Goal: Task Accomplishment & Management: Use online tool/utility

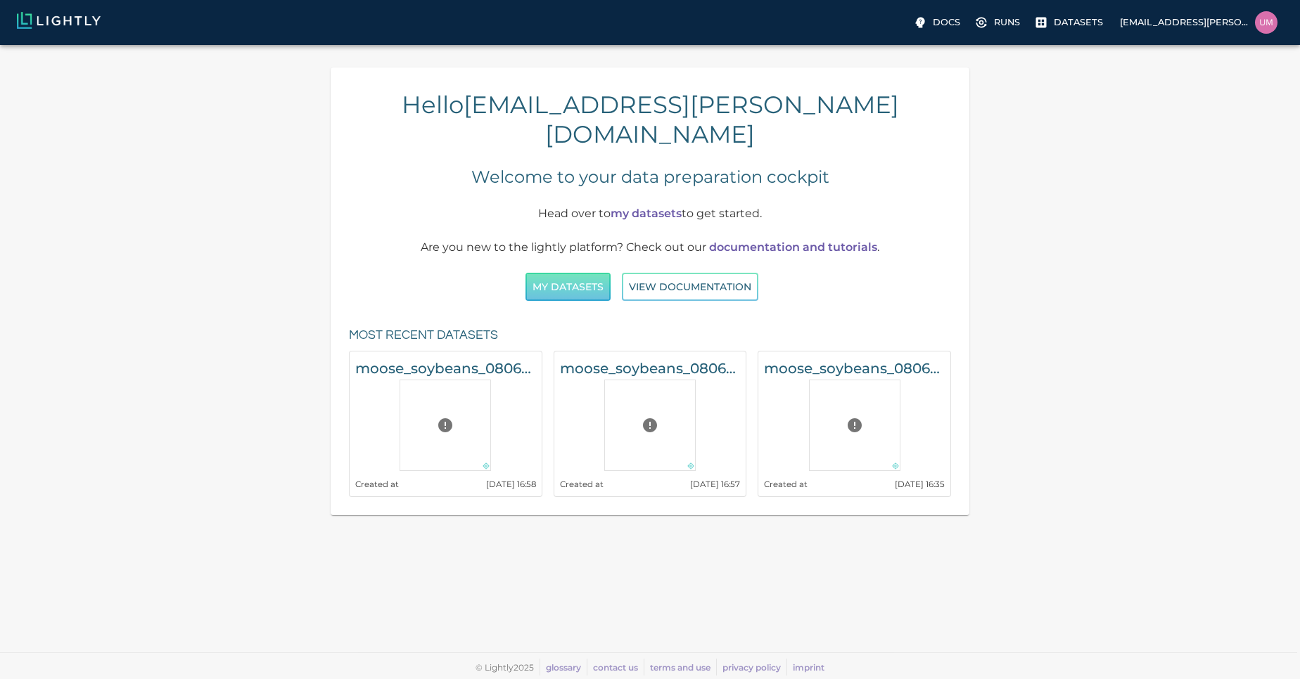
click at [572, 273] on button "My Datasets" at bounding box center [567, 287] width 85 height 29
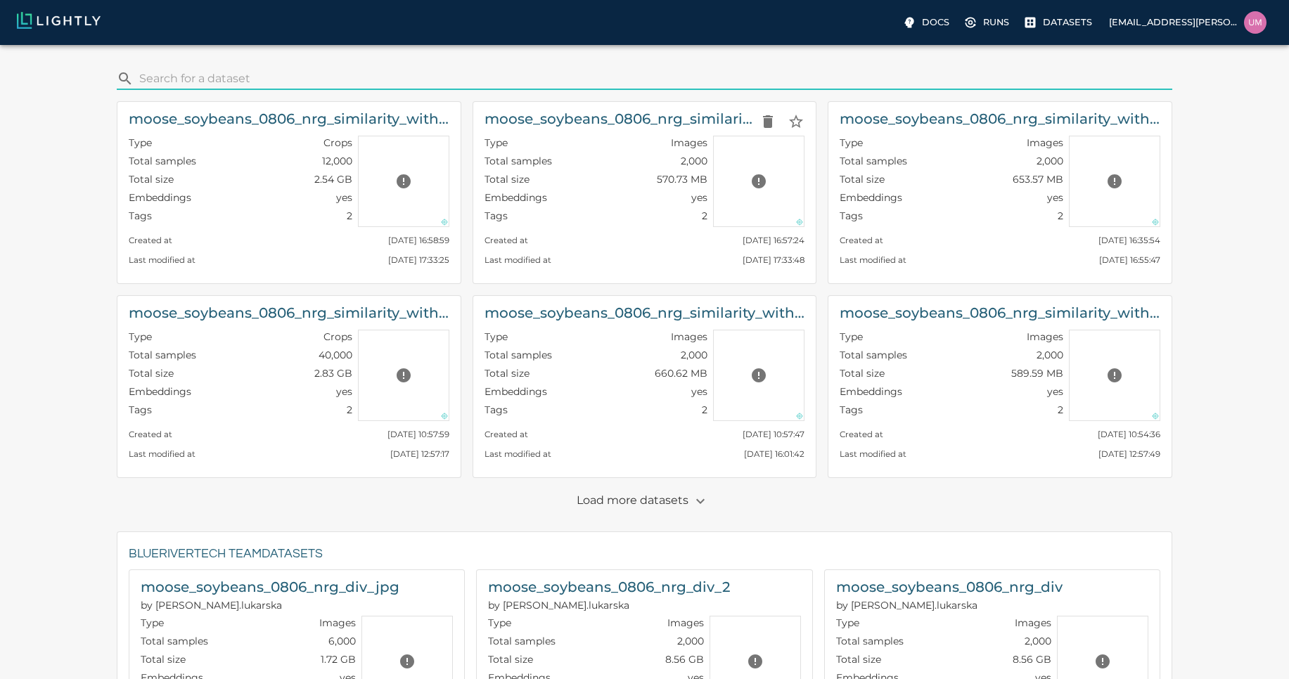
scroll to position [680, 0]
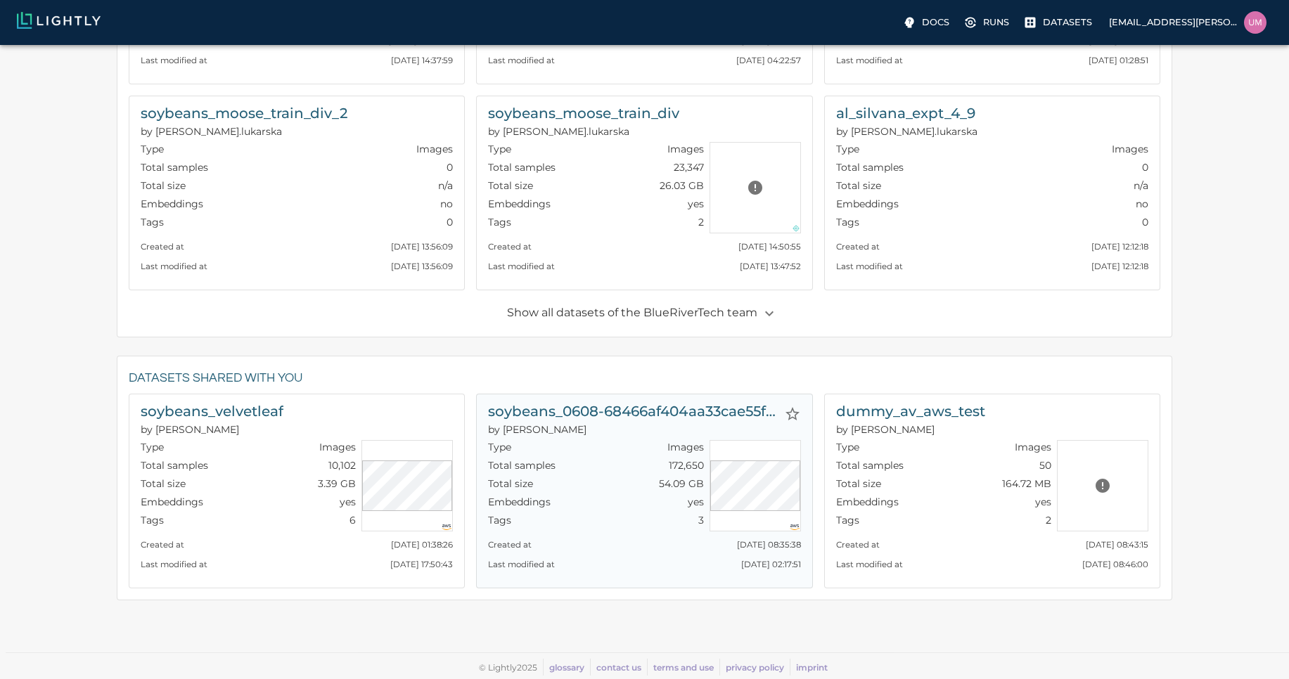
click at [674, 433] on p "by [PERSON_NAME]" at bounding box center [633, 430] width 290 height 14
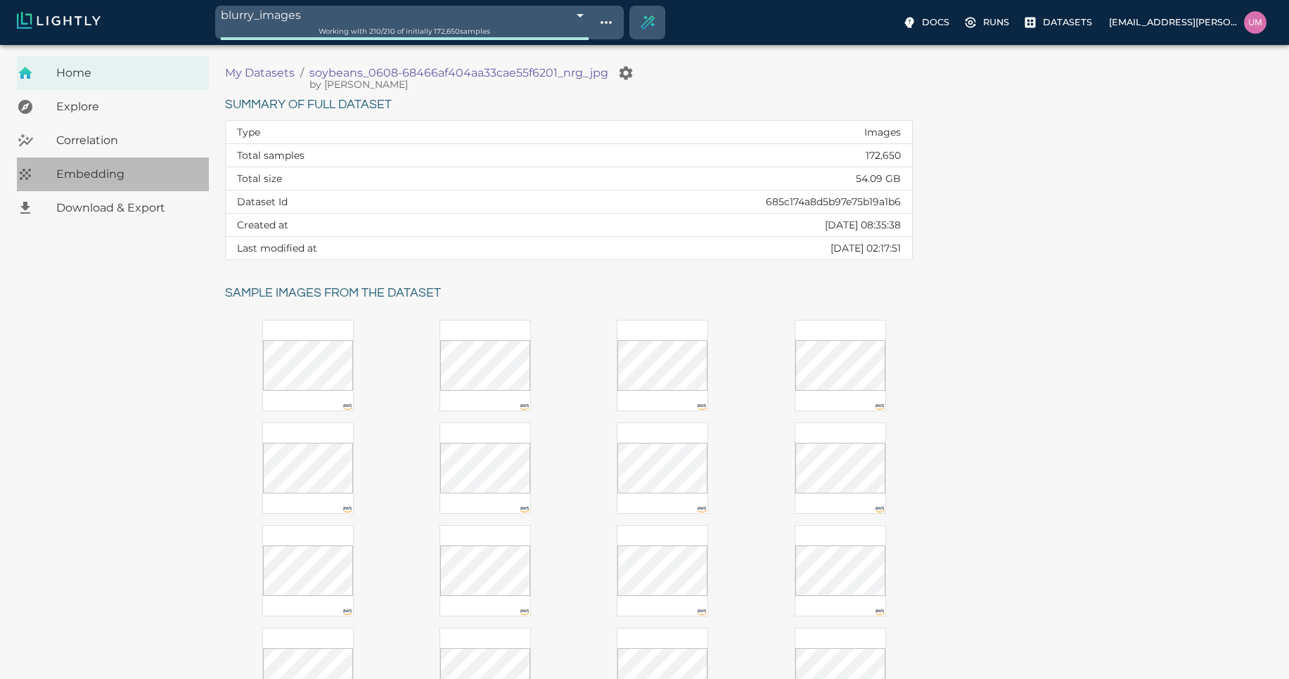
click at [162, 181] on span "Embedding" at bounding box center [126, 174] width 141 height 17
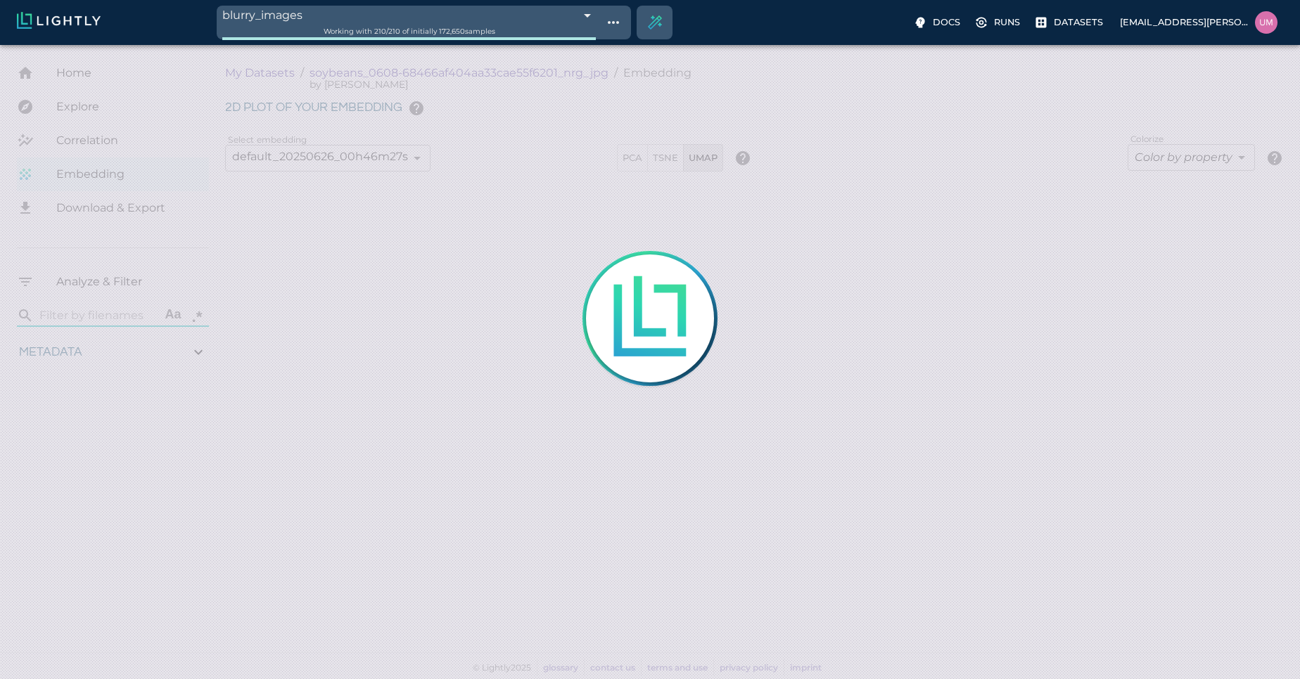
type input "1.01926637632285"
type input "13.4052663763228"
type input "4.98332834243774"
type input "90.2033283424377"
type input "1.01926637632285"
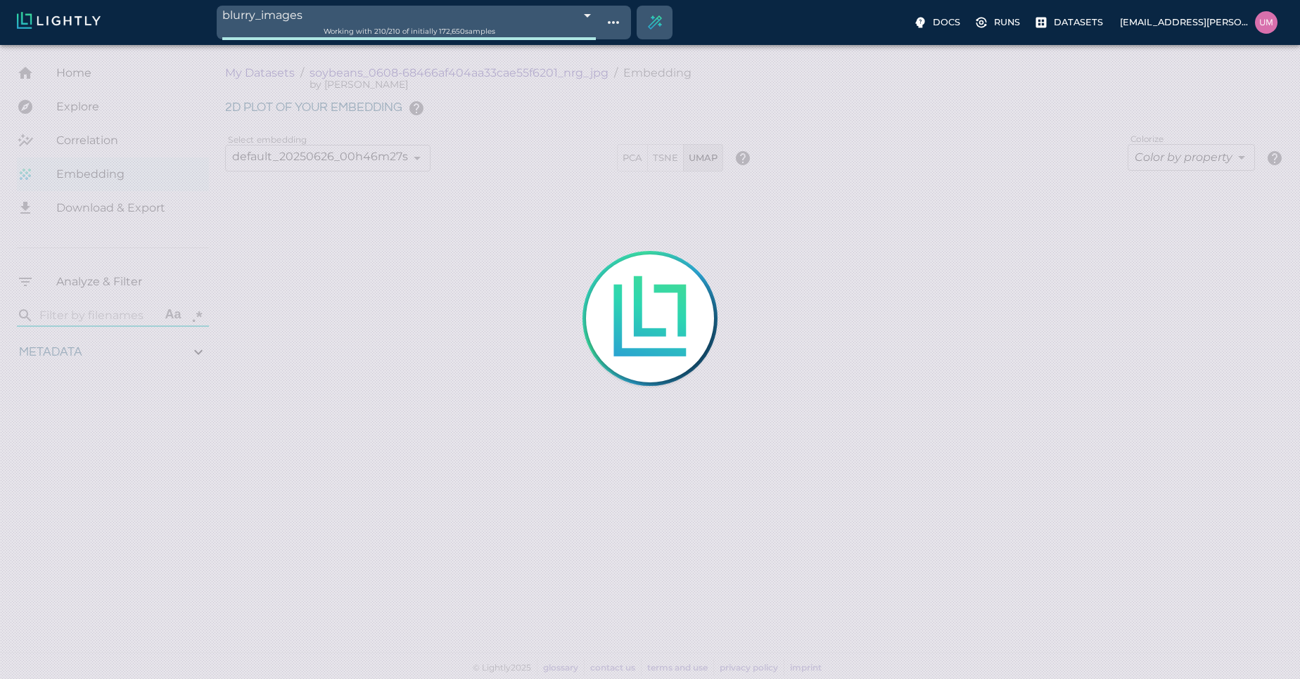
type input "13.4052663763228"
type input "4.98332834243774"
type input "90.2033283424377"
type input "1.01926637632285"
type input "13.4052663763228"
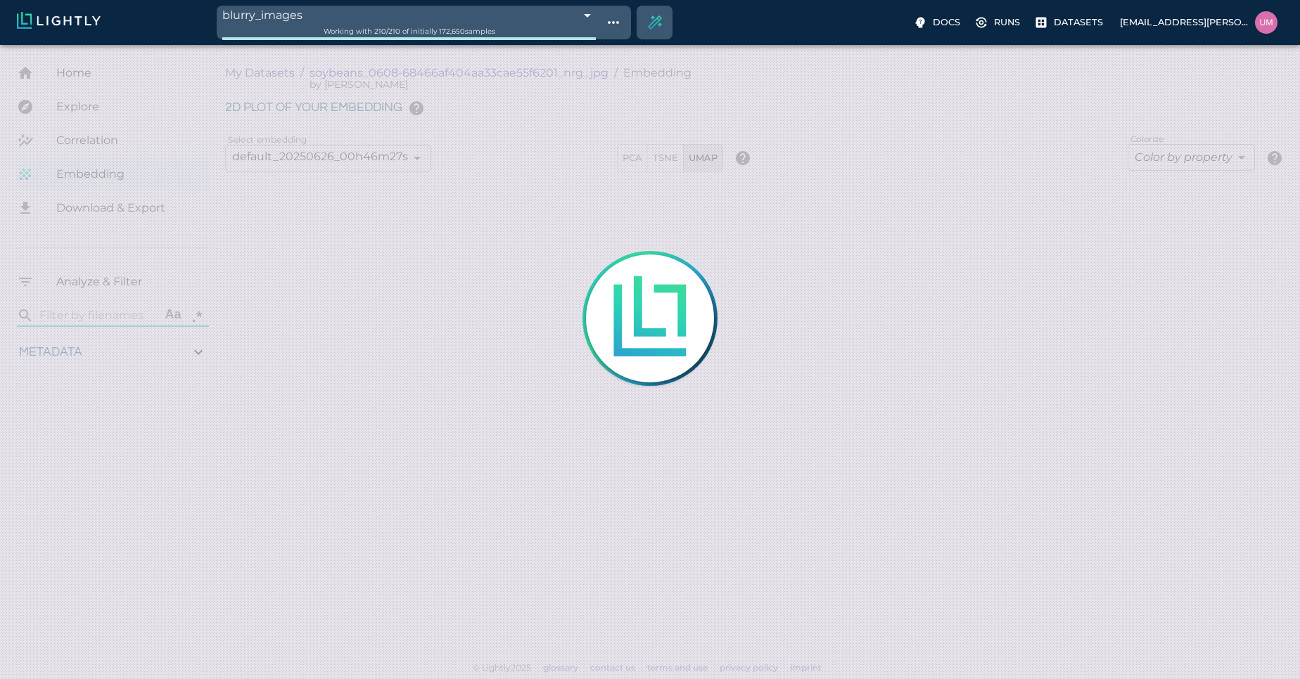
type input "4.98332834243774"
type input "90.2033283424377"
type input "1.01926637632285"
type input "13.4052663763228"
type input "4.98332834243774"
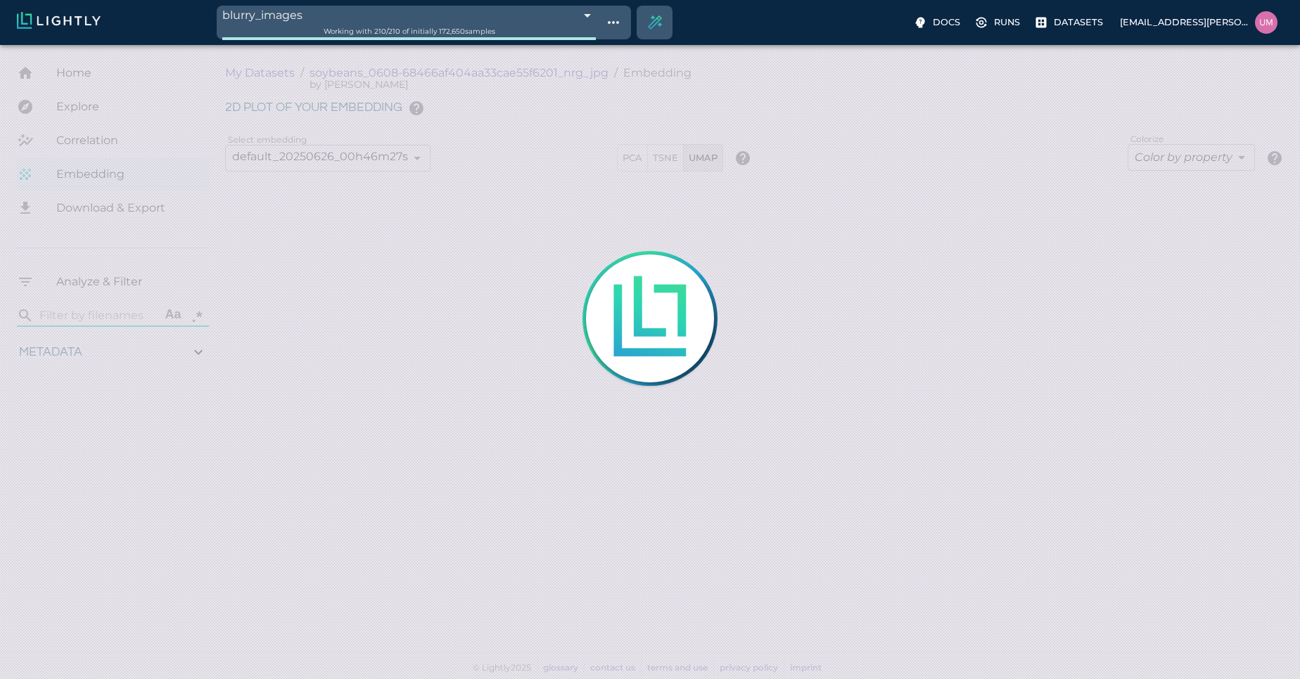
type input "90.2033283424377"
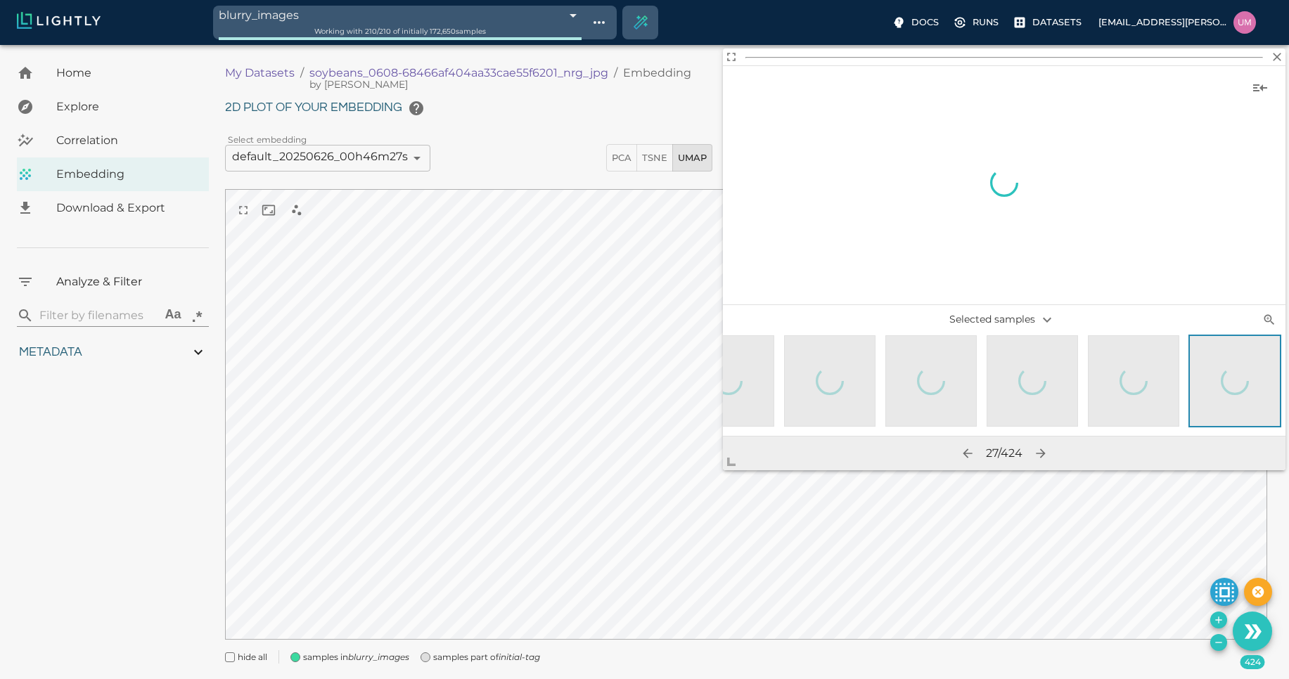
scroll to position [0, 2273]
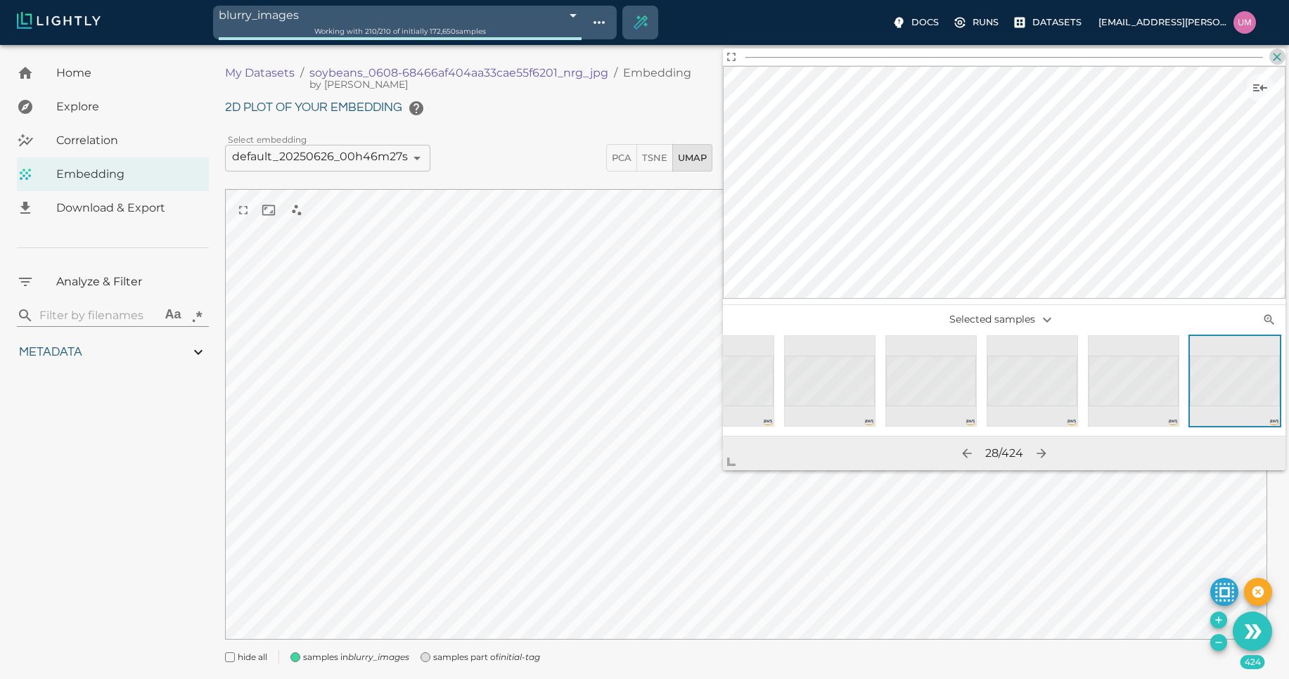
click at [1276, 57] on icon "button" at bounding box center [1277, 57] width 14 height 14
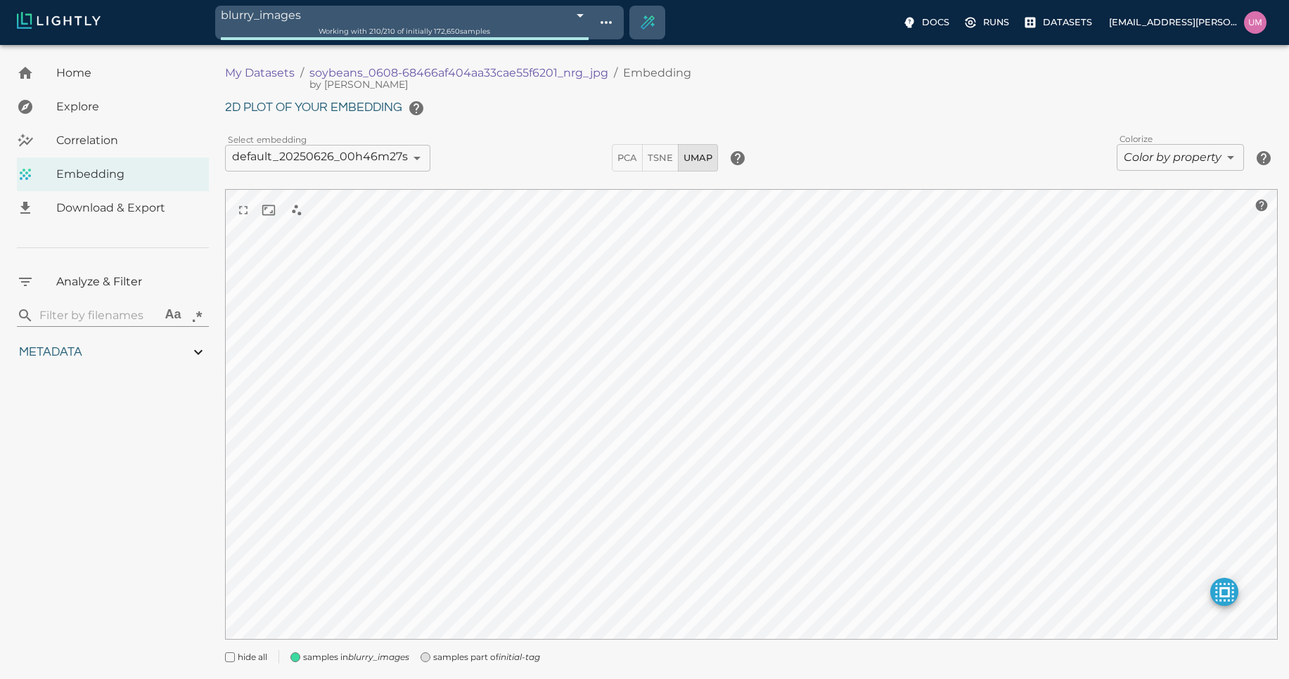
click at [998, 151] on div "Colorize Color by property false ​" at bounding box center [1022, 158] width 443 height 28
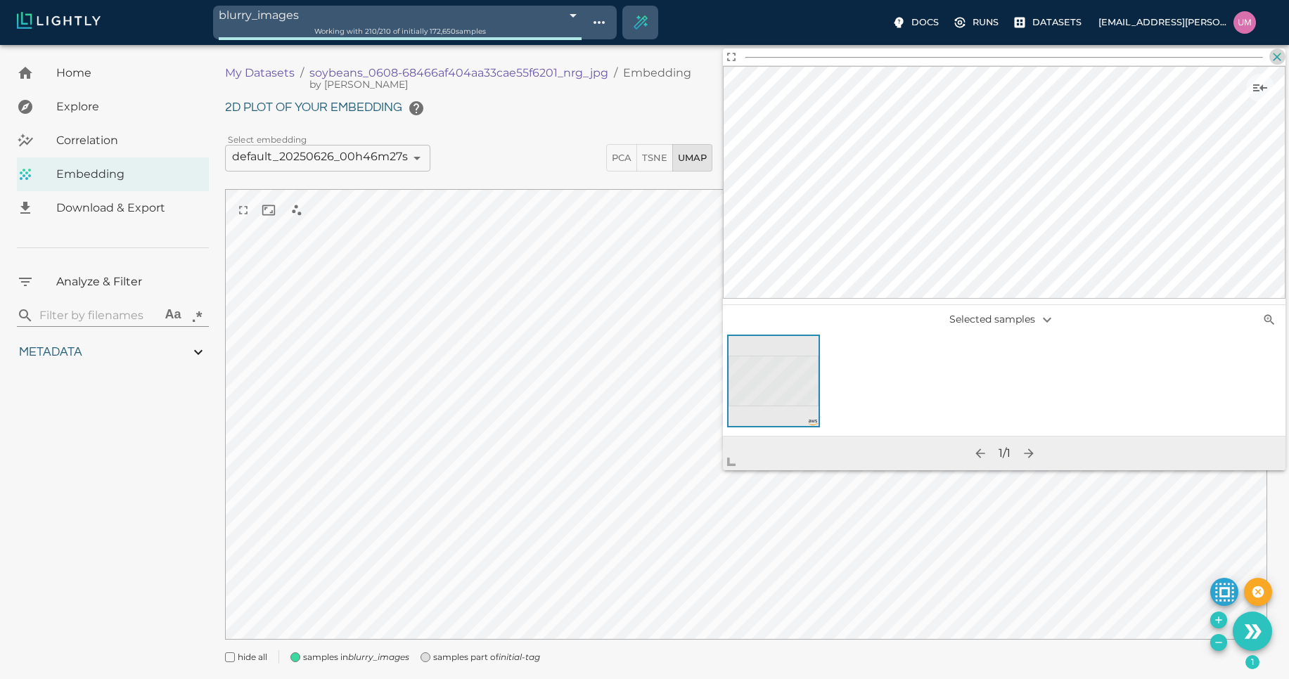
click at [1282, 59] on icon "button" at bounding box center [1277, 57] width 14 height 14
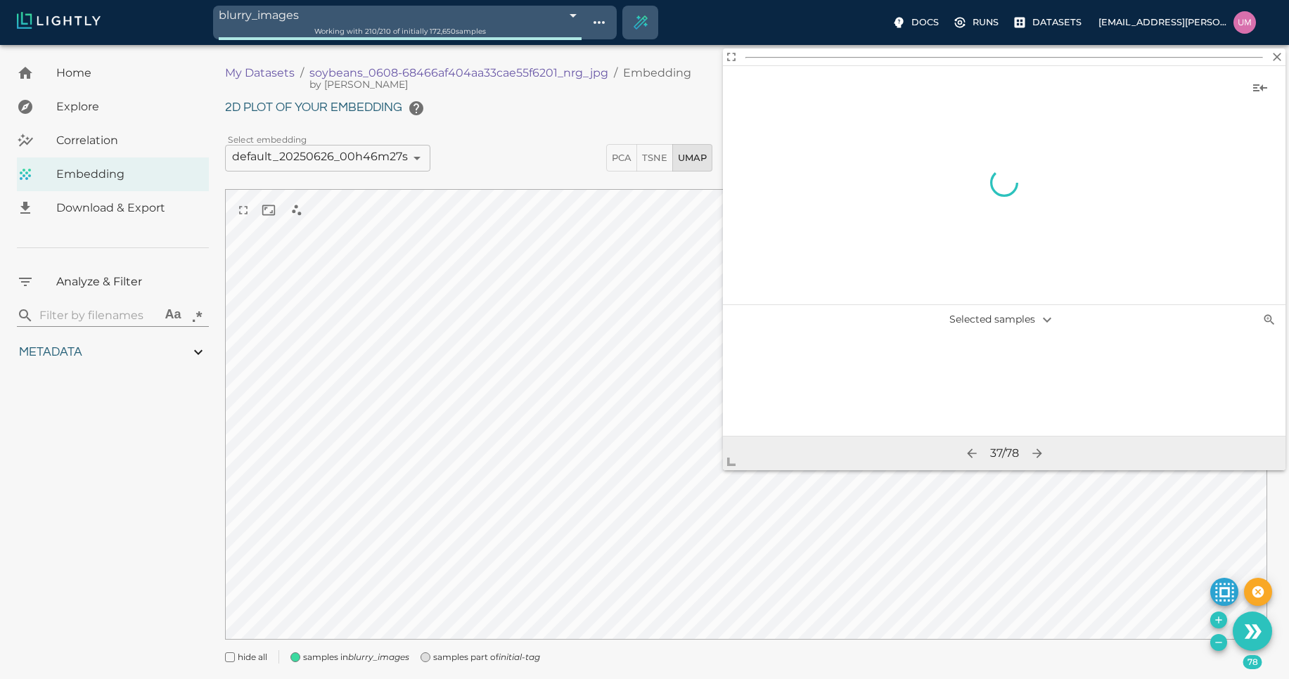
scroll to position [0, 2982]
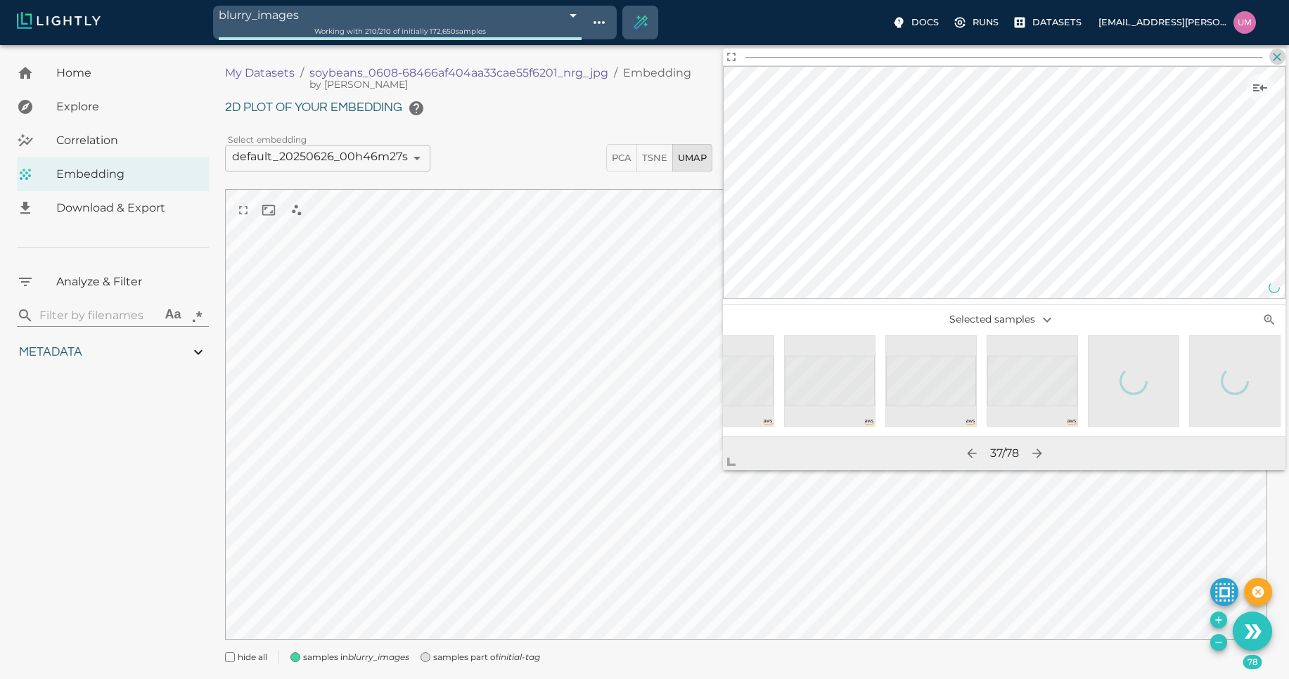
click at [1274, 55] on icon "button" at bounding box center [1277, 57] width 14 height 14
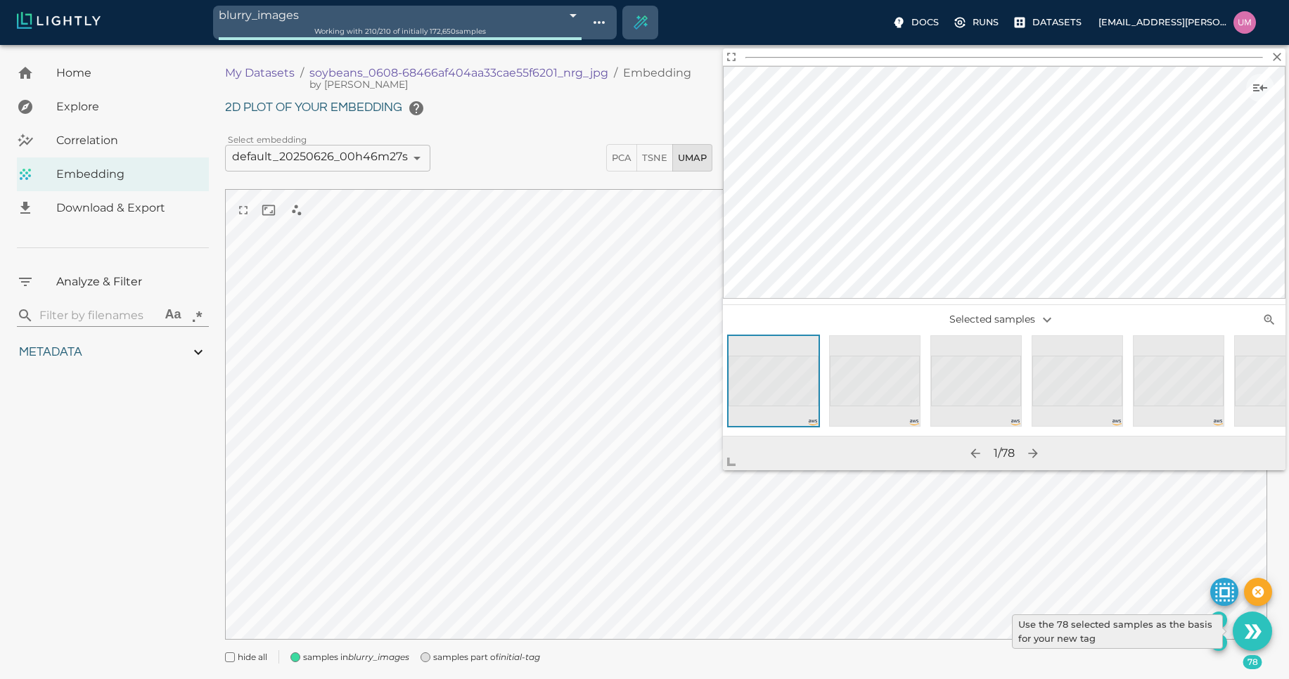
click at [1255, 635] on icon "Use the 78 selected samples as the basis for your new tag" at bounding box center [1257, 632] width 10 height 14
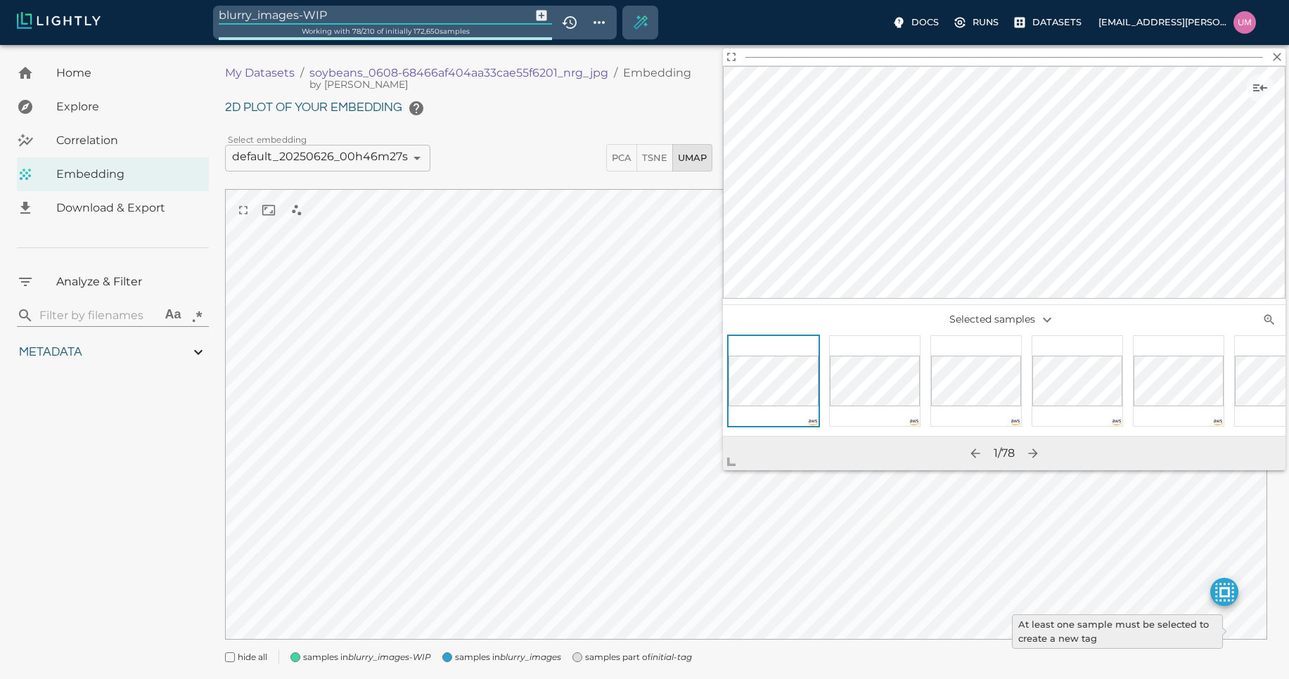
type input "1.01926637632285"
type input "13.4052663763228"
type input "4.98332834243774"
type input "90.2033283424377"
type input "1.01926637632285"
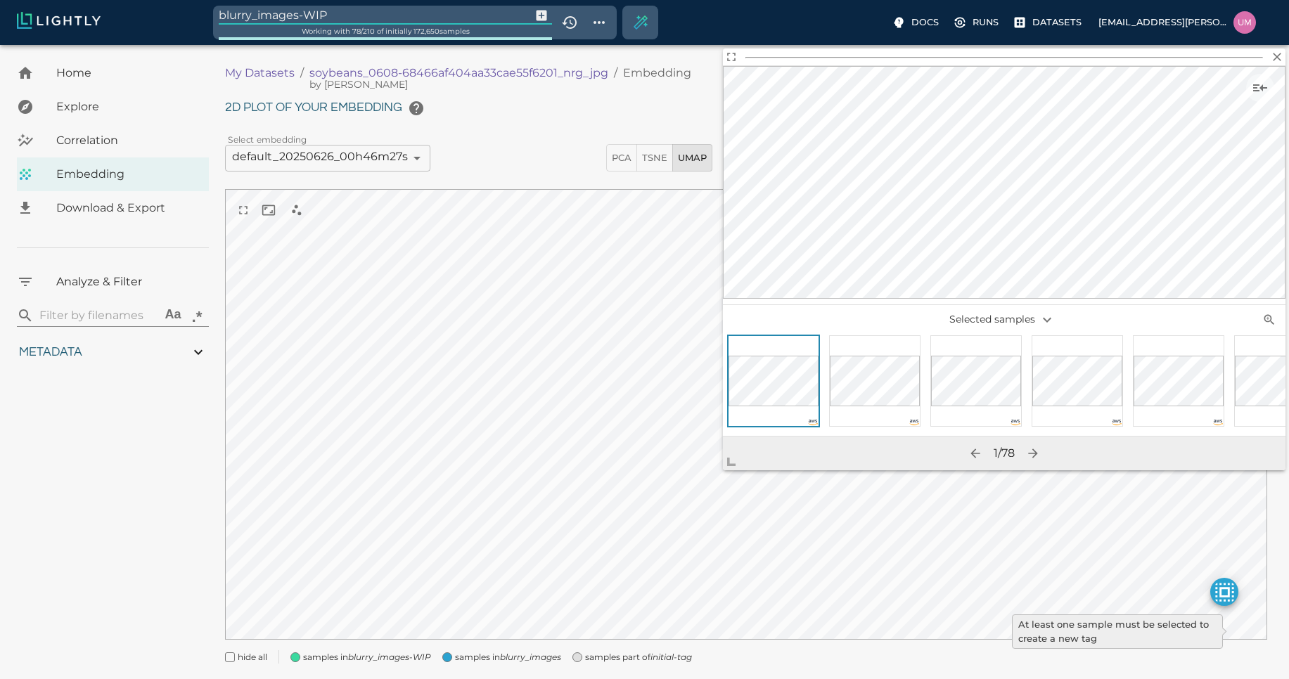
type input "13.4052663763228"
type input "4.98332834243774"
type input "90.2033283424377"
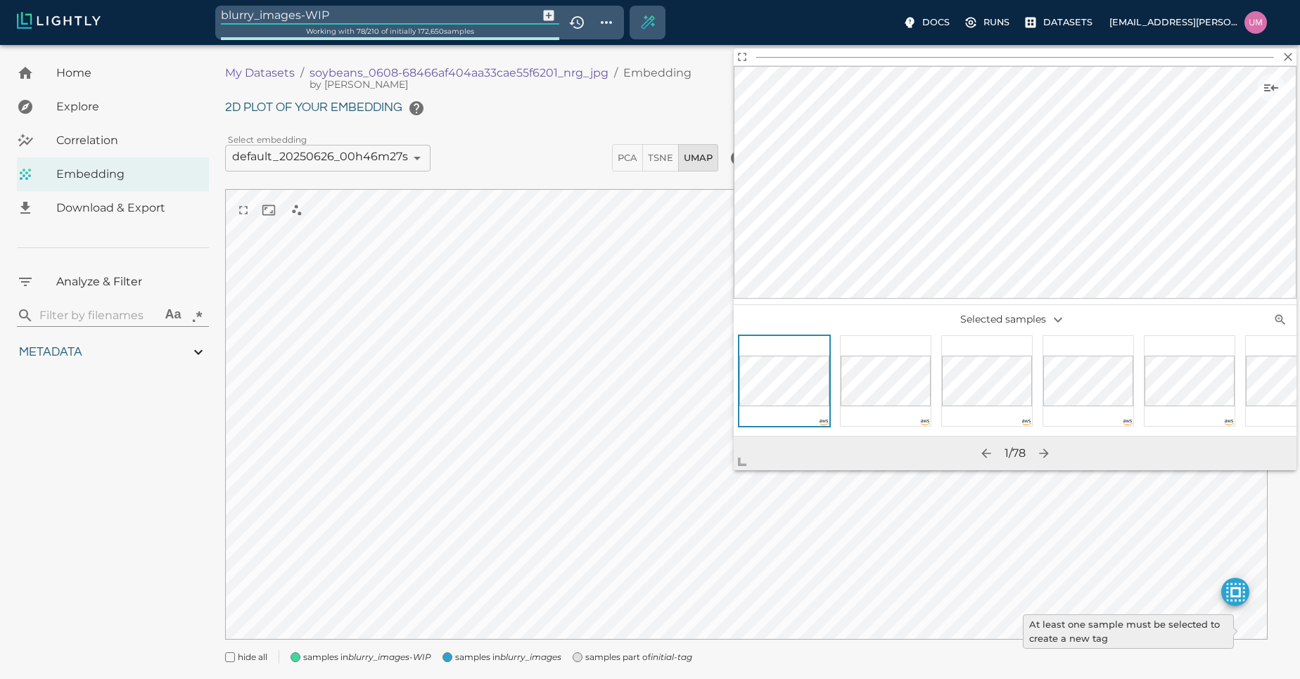
type input "1.01926637632285"
type input "13.4052663763228"
type input "4.98332834243774"
type input "90.2033283424377"
type input "1.01926637632285"
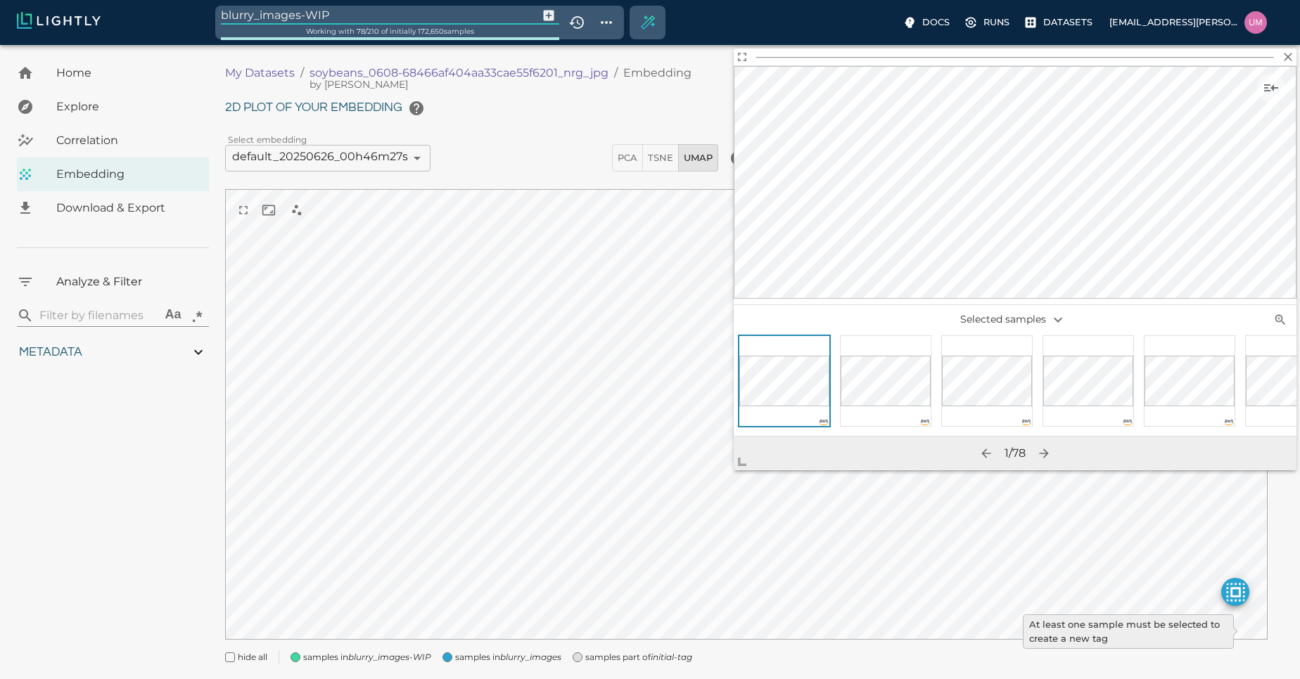
type input "13.4052663763228"
type input "4.98332834243774"
type input "90.2033283424377"
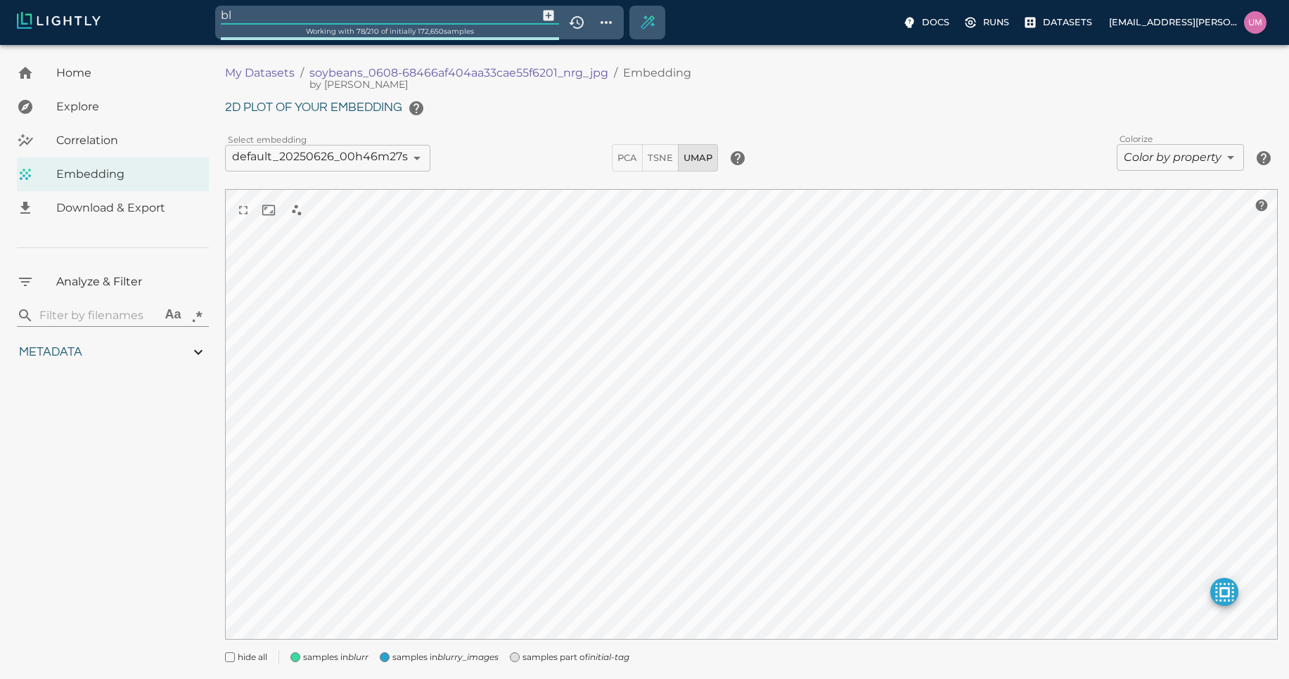
type input "b"
type input "Boom Shadow Set 1"
type input "1.01926637632285"
type input "13.4052663763228"
type input "4.98332834243774"
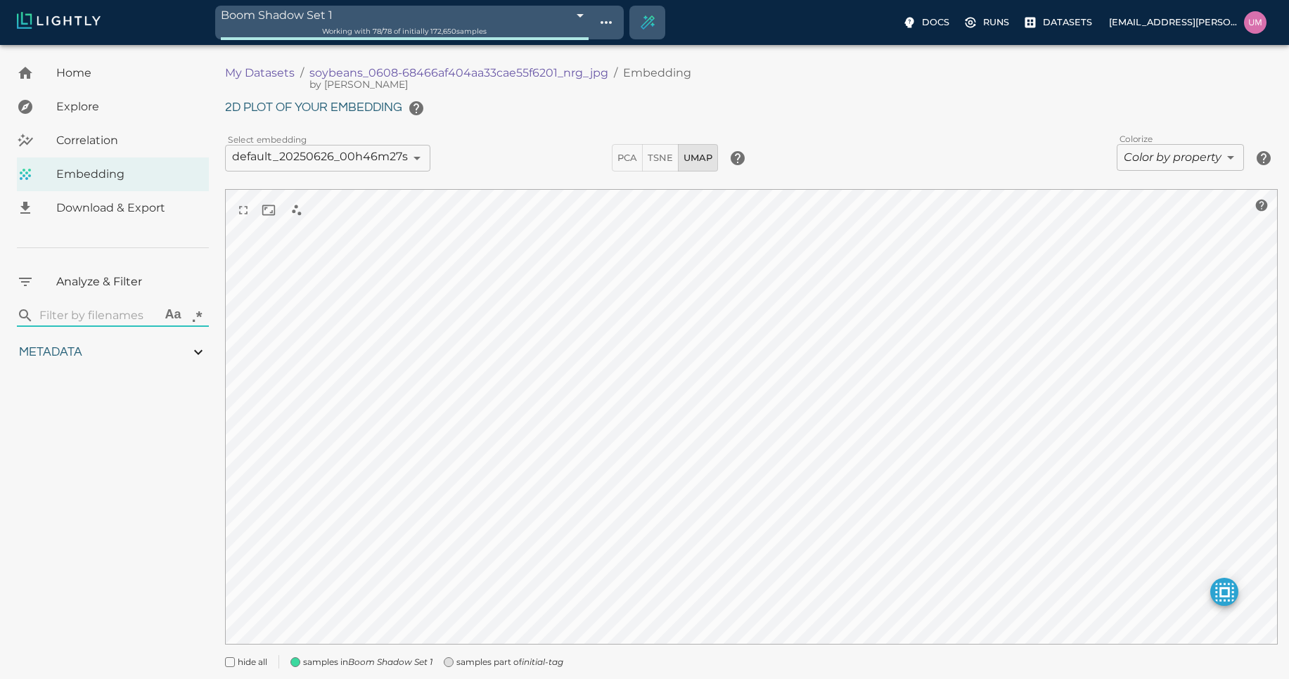
type input "90.2033283424377"
type input "1.01926637632285"
type input "13.4052663763228"
type input "4.98332834243774"
type input "90.2033283424377"
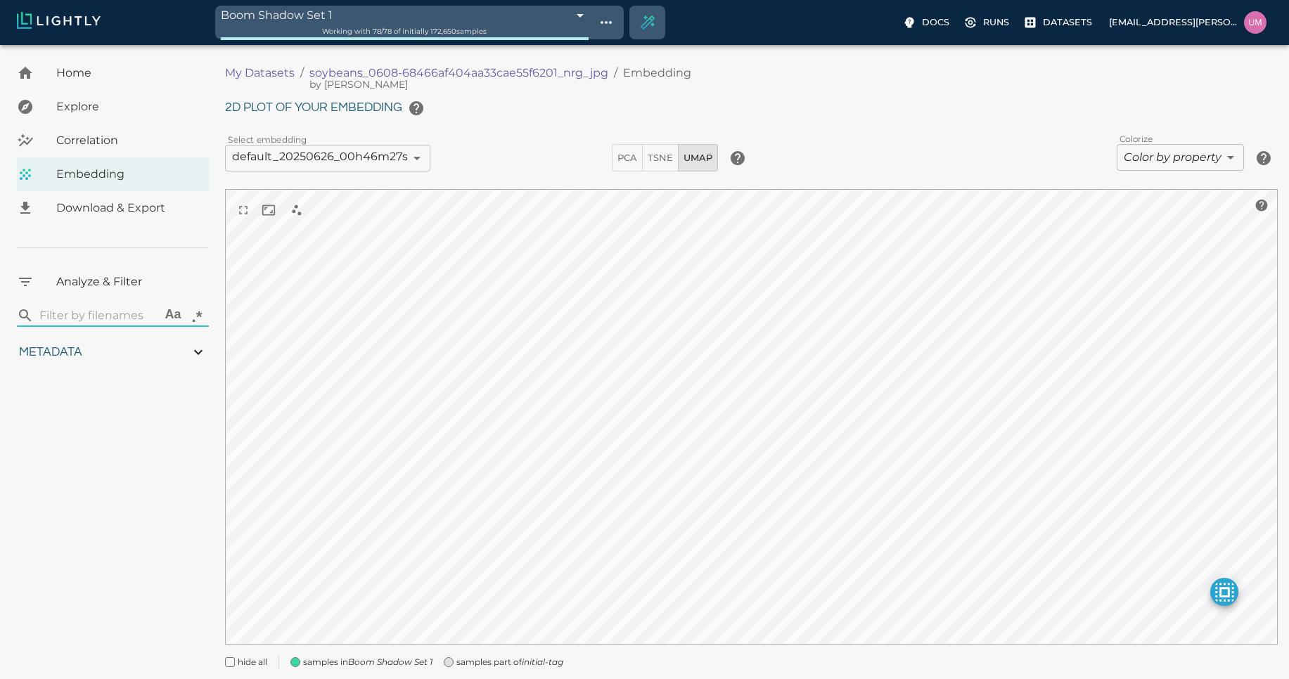
type input "1.01926637632285"
type input "13.4052663763228"
type input "4.98332834243774"
type input "90.2033283424377"
type input "1.01926637632285"
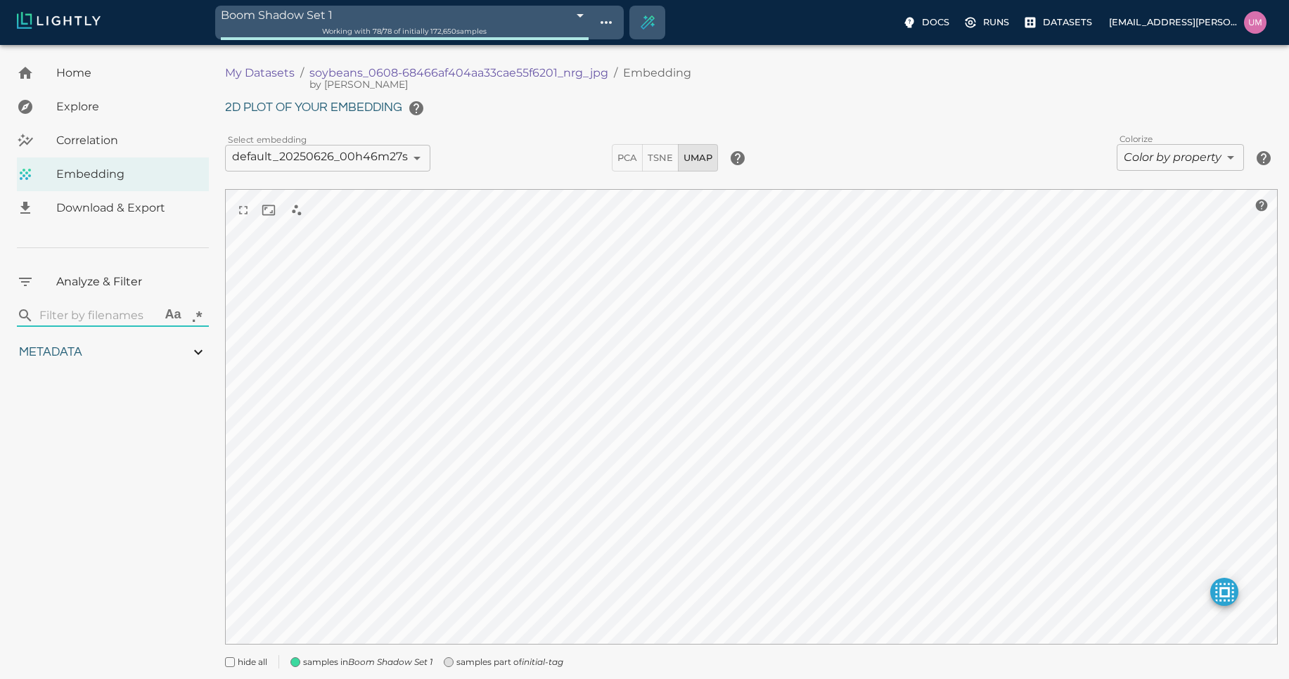
type input "13.4052663763228"
type input "4.98332834243774"
type input "90.2033283424377"
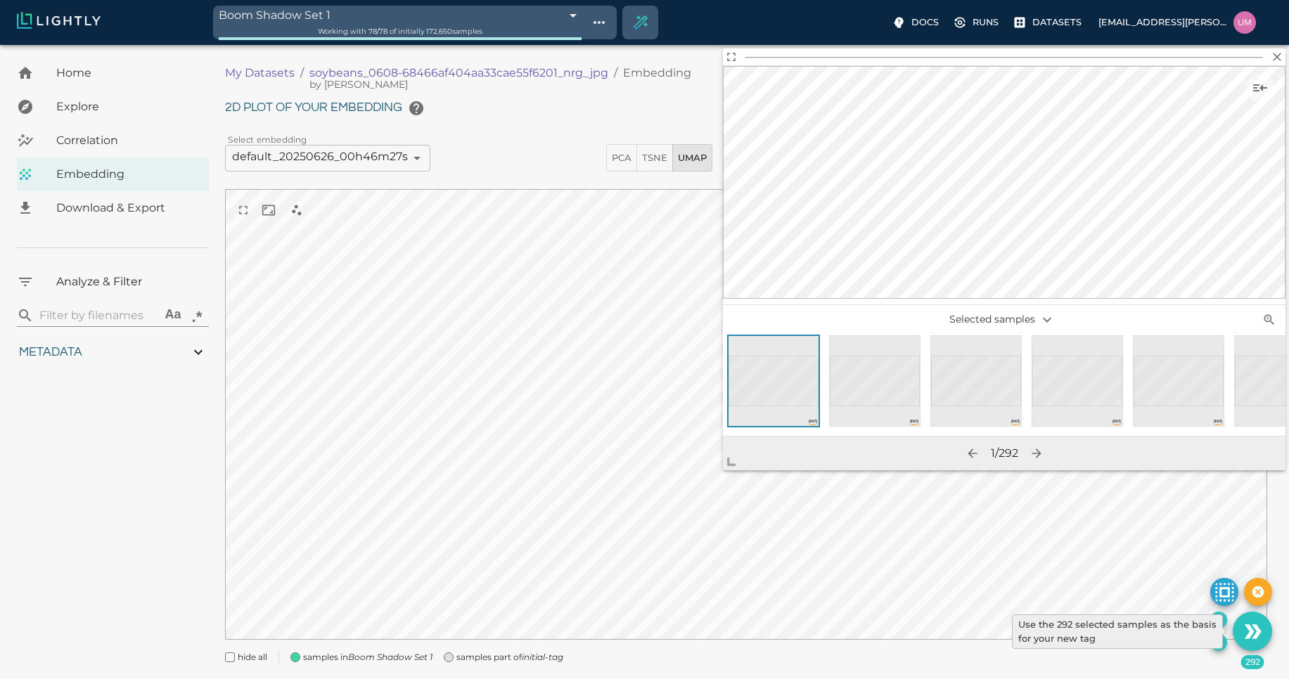
click at [1243, 627] on icon "Use the 292 selected samples as the basis for your new tag" at bounding box center [1253, 632] width 25 height 25
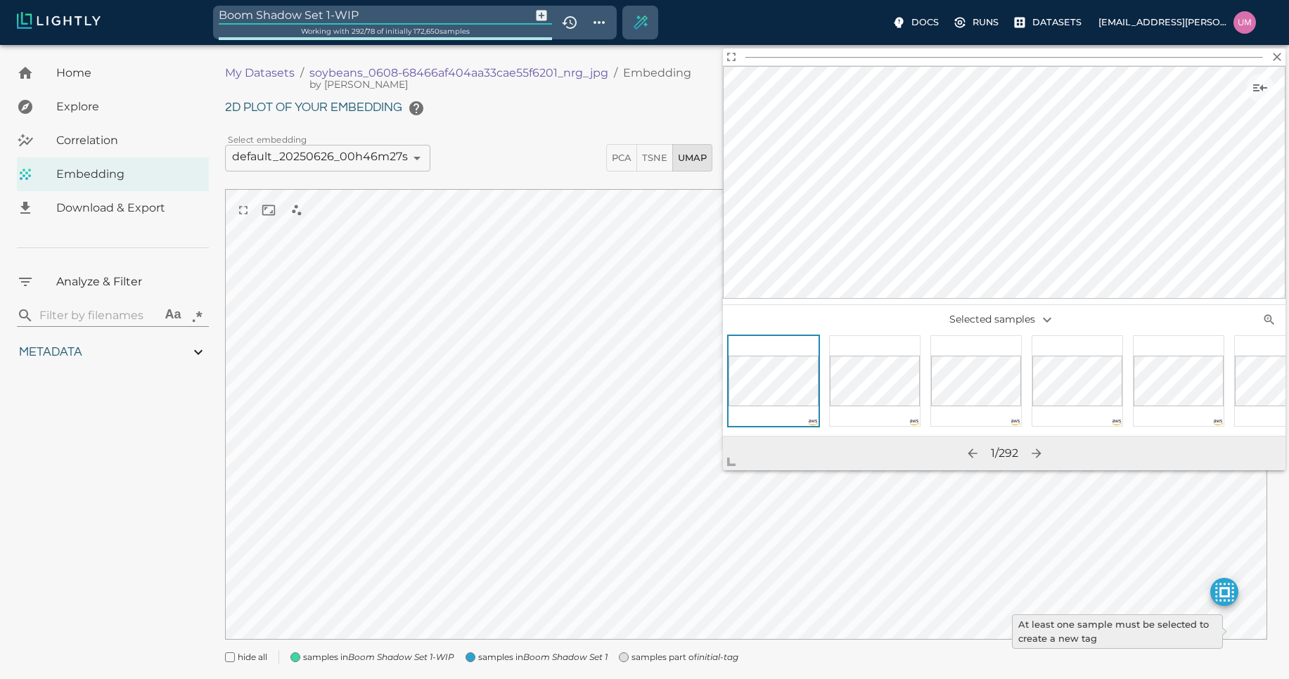
type input "1.01926637632285"
type input "13.4052663763228"
type input "4.98332834243774"
type input "90.2033283424377"
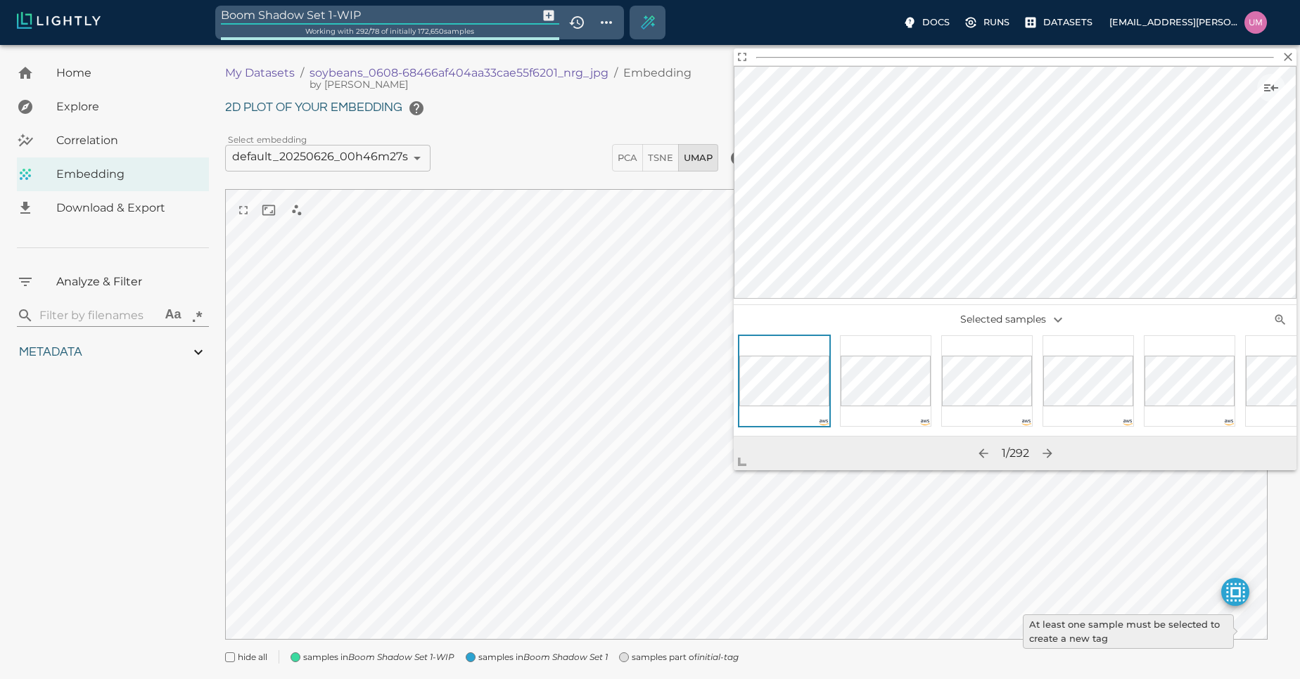
type input "1.01926637632285"
type input "13.4052663763228"
type input "4.98332834243774"
type input "90.2033283424377"
type input "1.01926637632285"
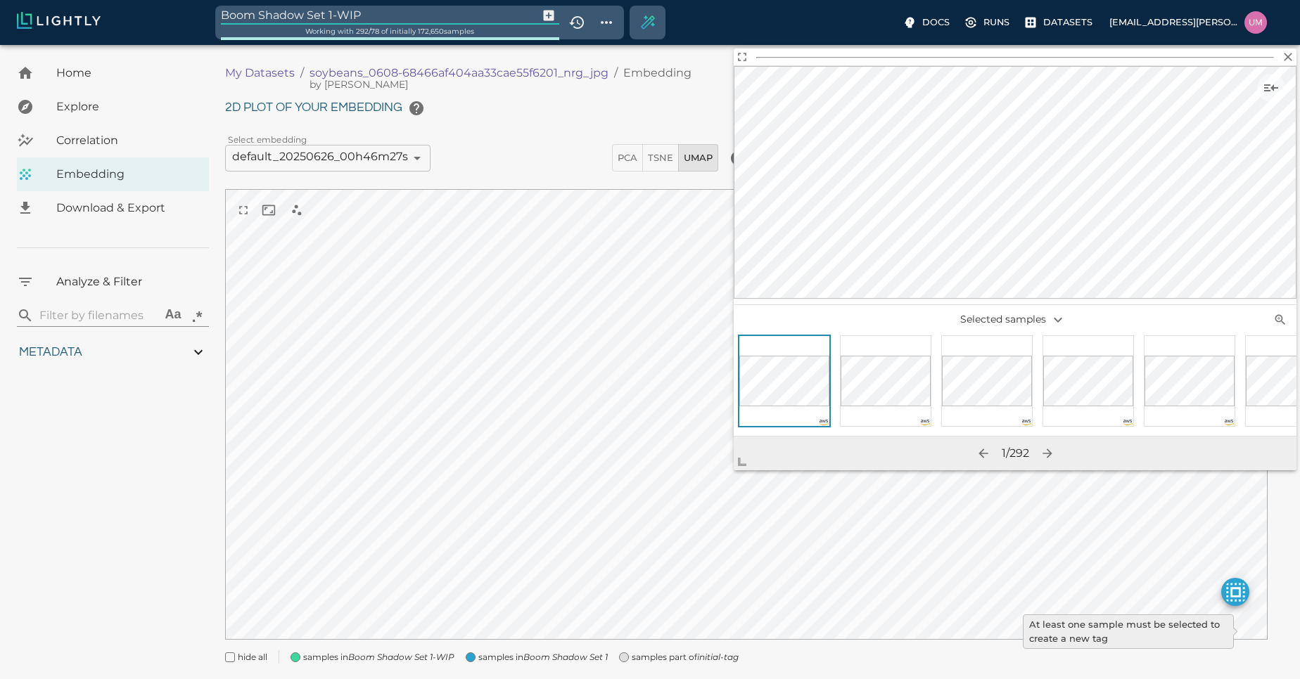
type input "13.4052663763228"
type input "4.98332834243774"
type input "90.2033283424377"
type input "1.01926637632285"
type input "13.4052663763228"
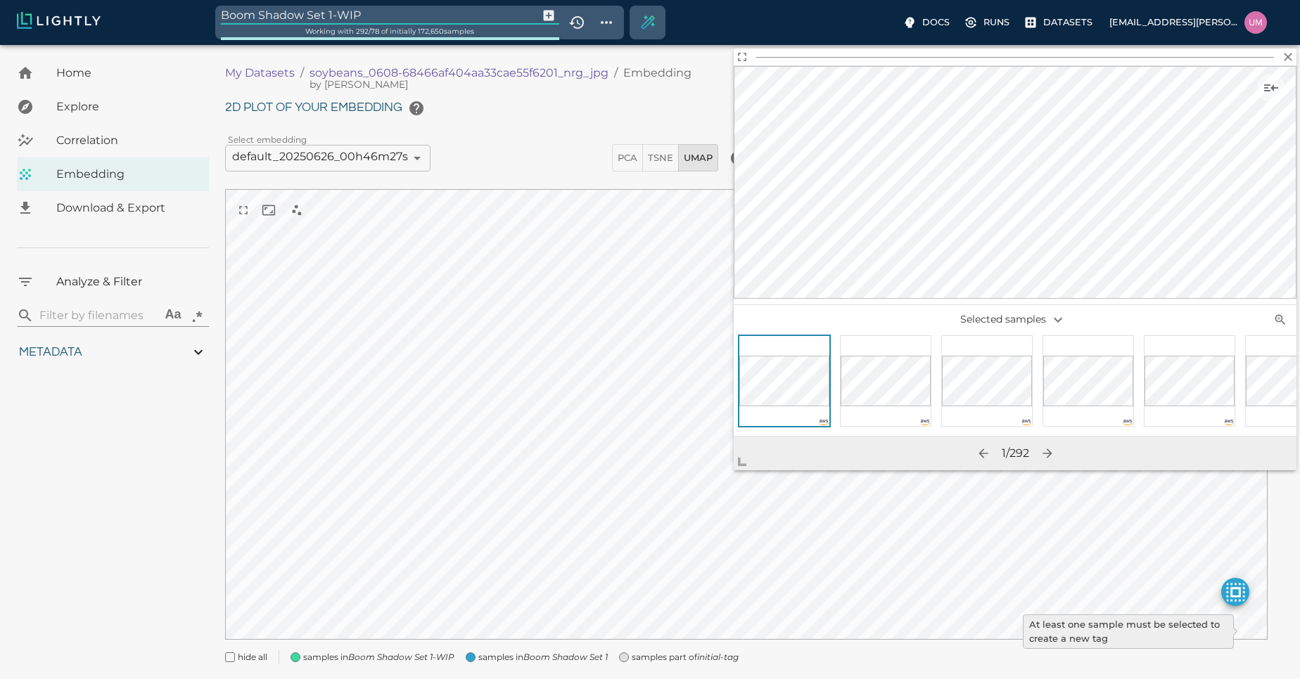
type input "4.98332834243774"
type input "90.2033283424377"
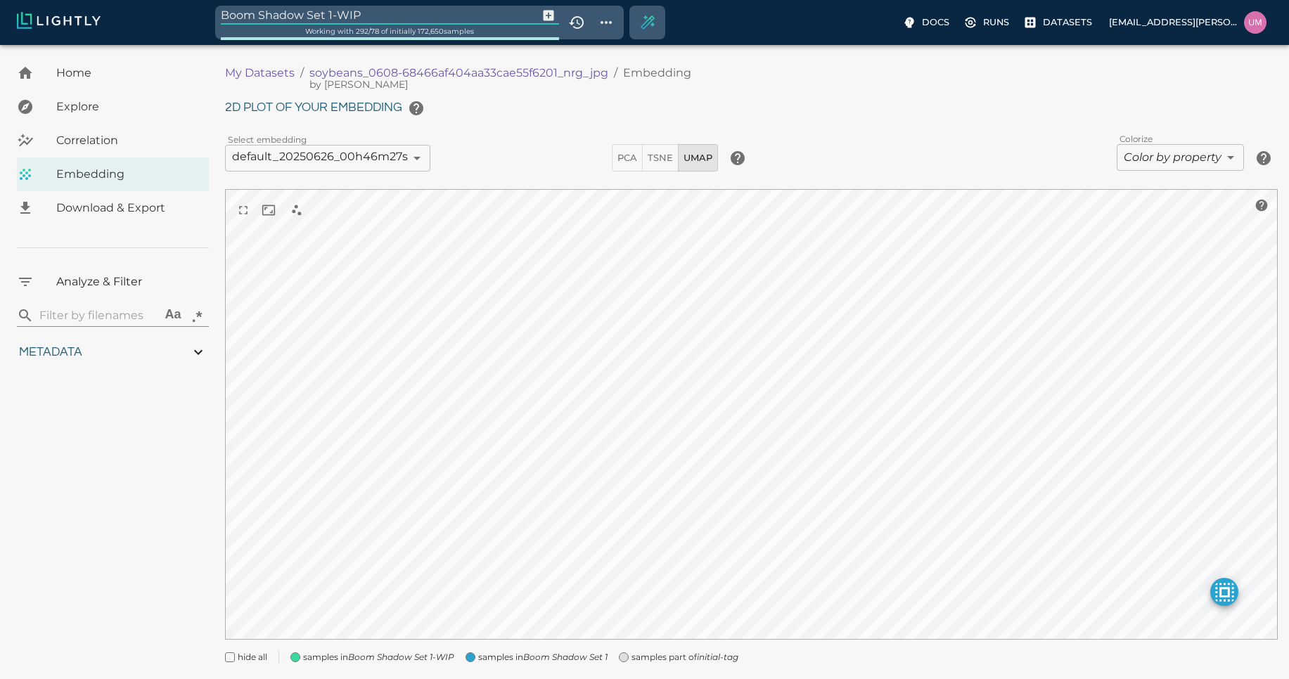
click at [236, 13] on input "Boom Shadow Set 1-WIP" at bounding box center [377, 15] width 312 height 19
click at [341, 8] on input "DCM Shadow Set 1-WIP" at bounding box center [377, 15] width 312 height 19
type input "DCM Shadow Set 1"
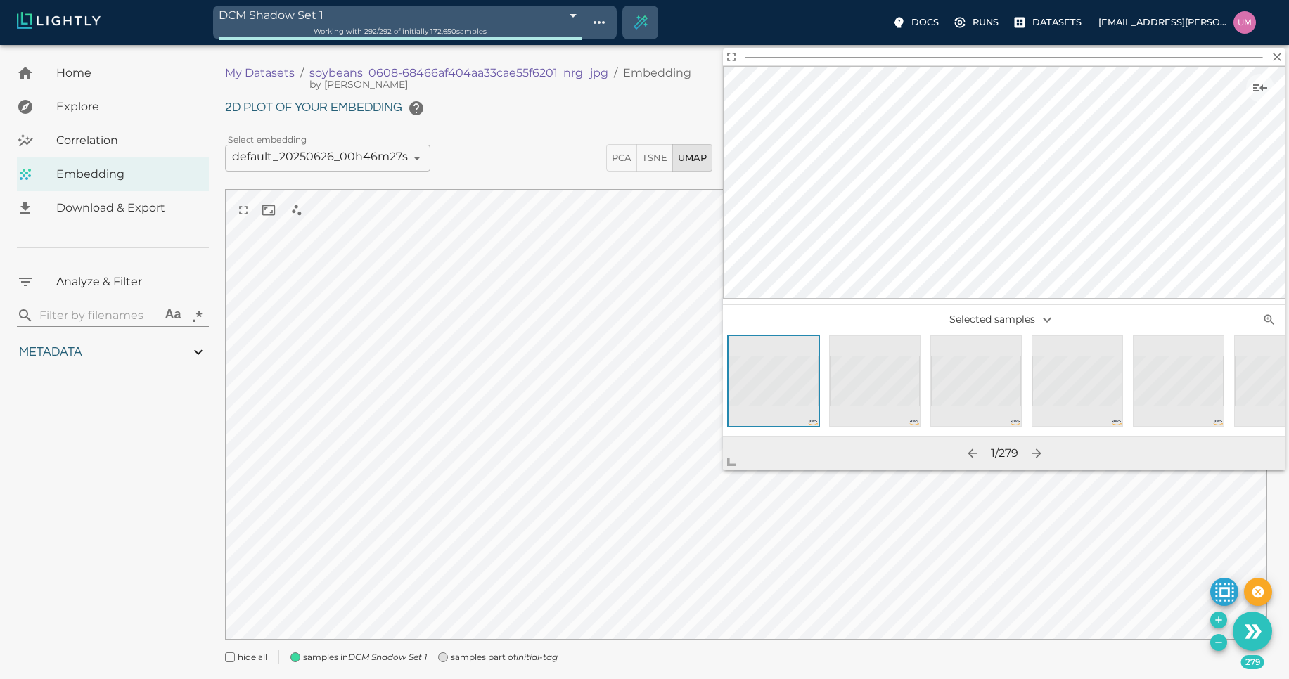
click at [1047, 464] on div at bounding box center [1036, 453] width 25 height 25
click at [1036, 457] on icon "button" at bounding box center [1037, 454] width 14 height 14
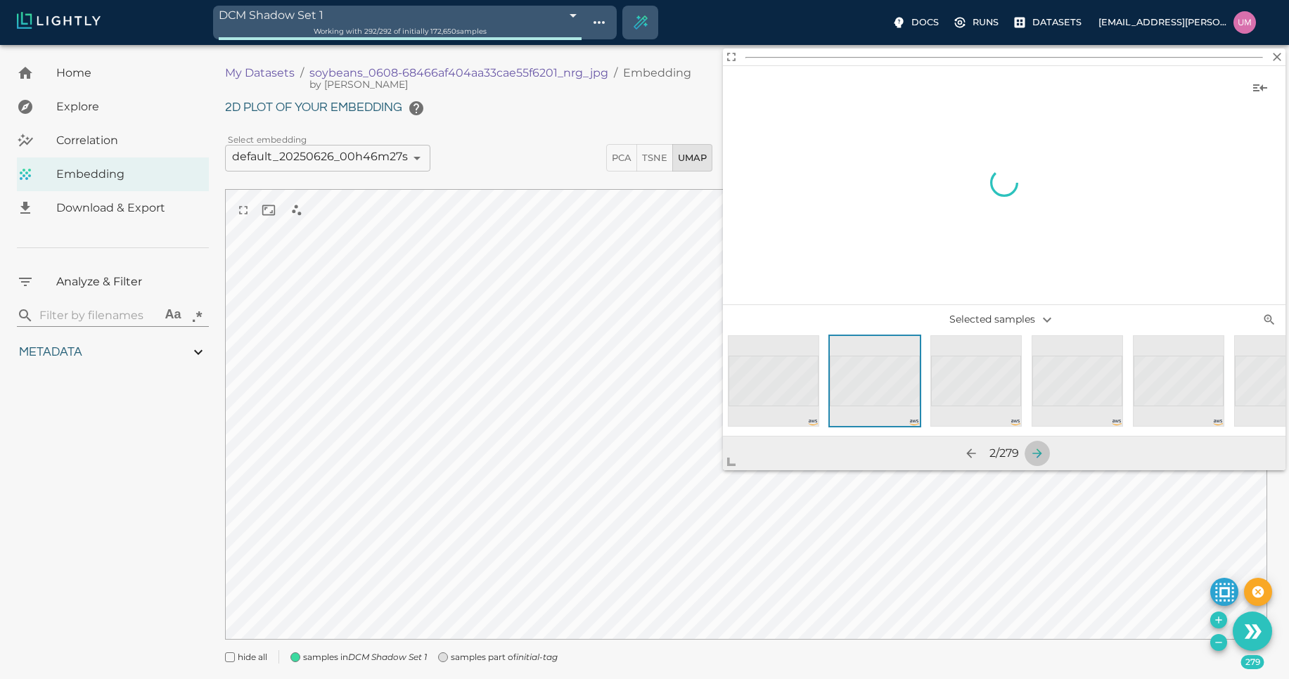
click at [1036, 457] on icon "button" at bounding box center [1037, 454] width 14 height 14
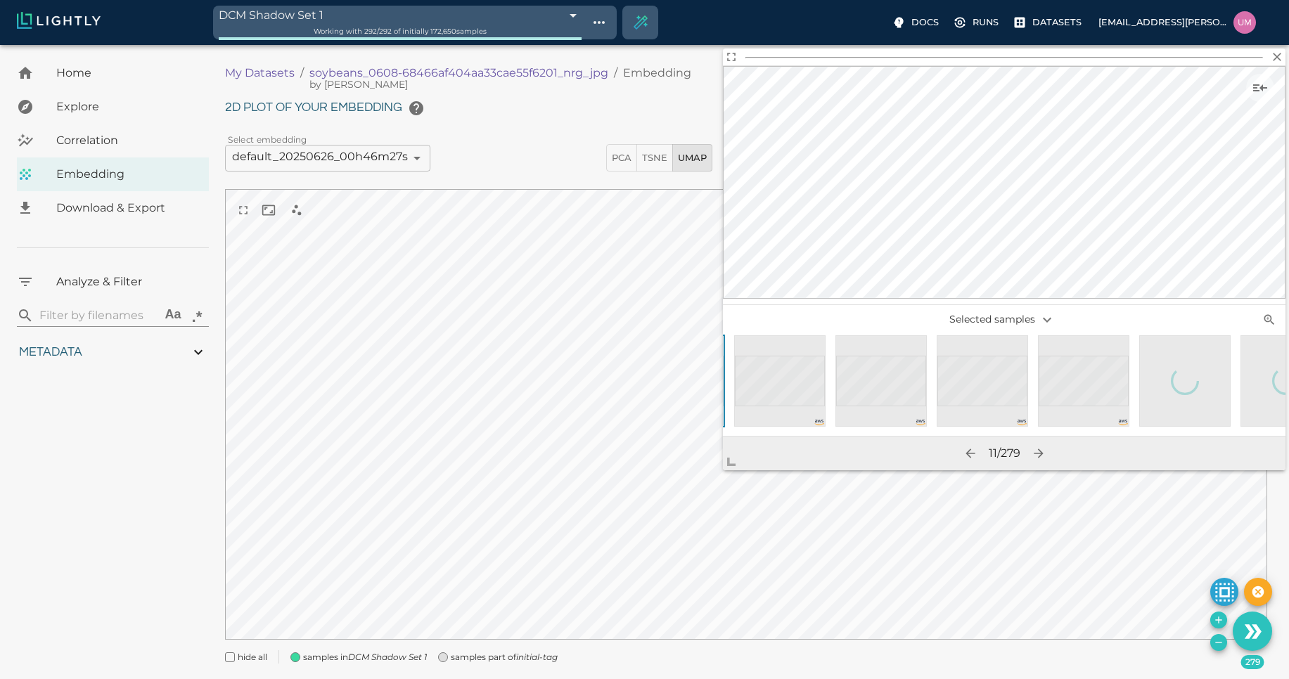
scroll to position [0, 1113]
click at [1161, 389] on div at bounding box center [1180, 381] width 90 height 28
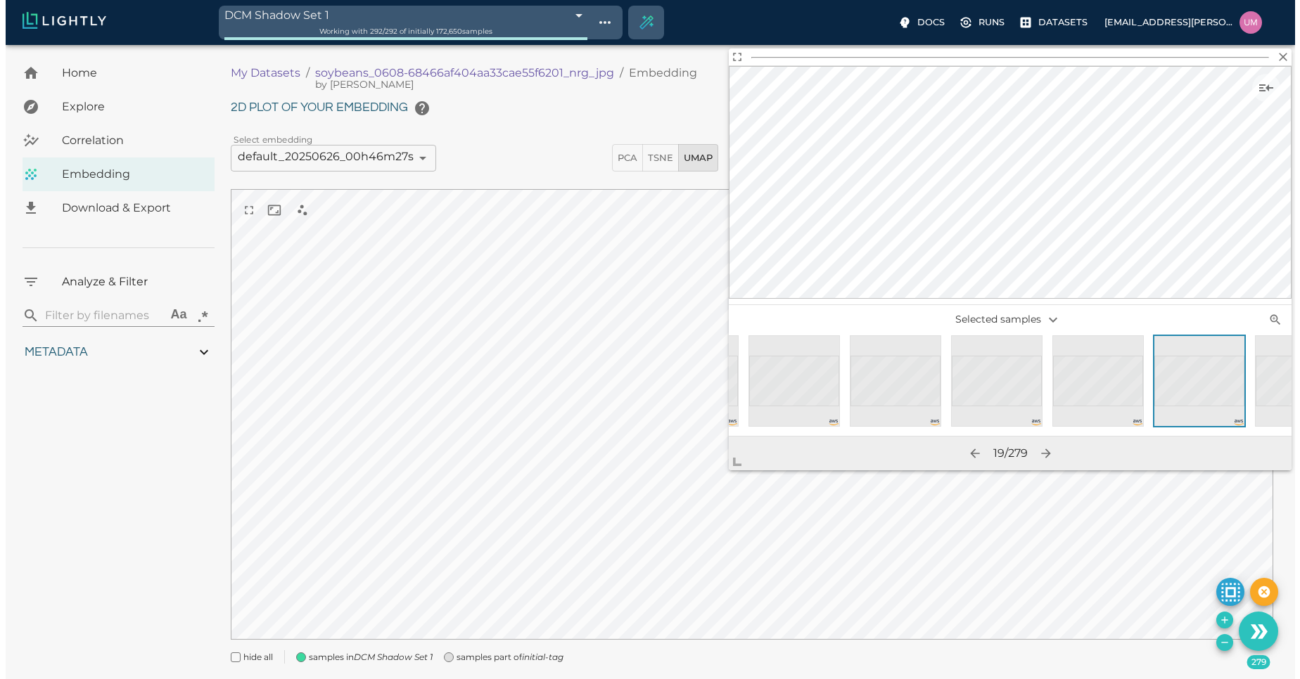
scroll to position [0, 1641]
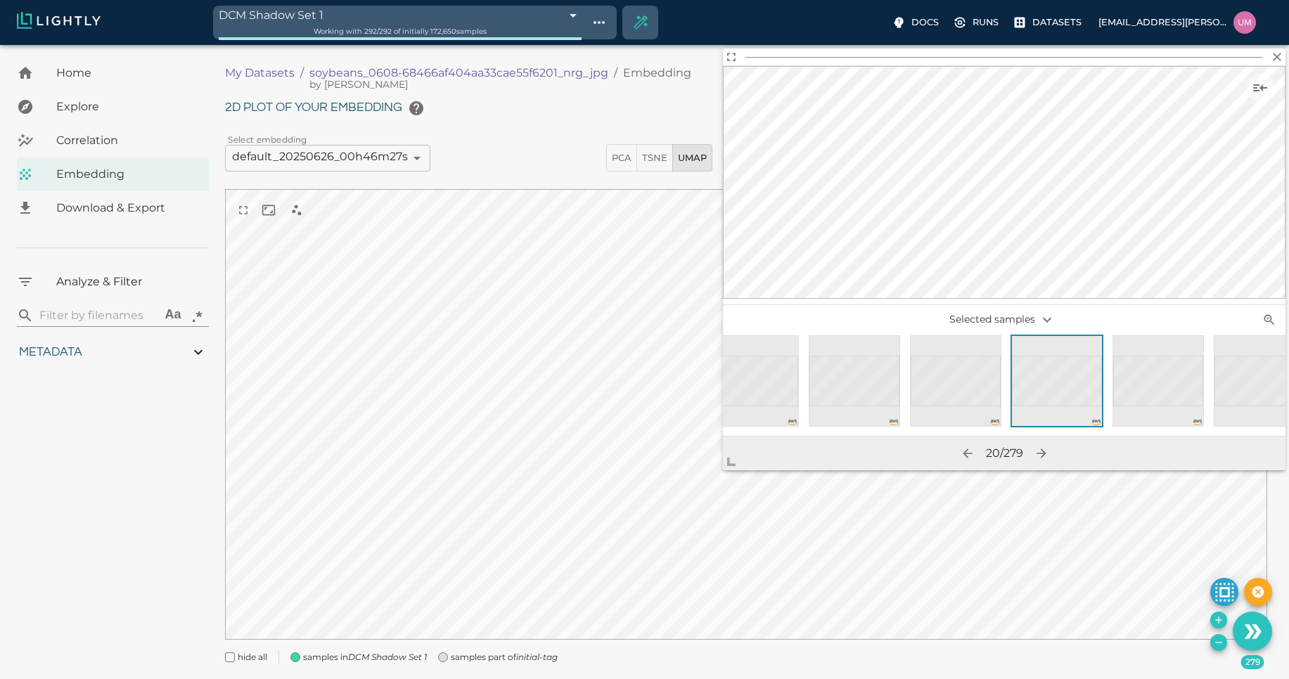
click at [1266, 646] on div "279" at bounding box center [1252, 631] width 39 height 39
click at [1259, 644] on icon "Use the 279 selected samples as the basis for your new tag" at bounding box center [1253, 632] width 25 height 25
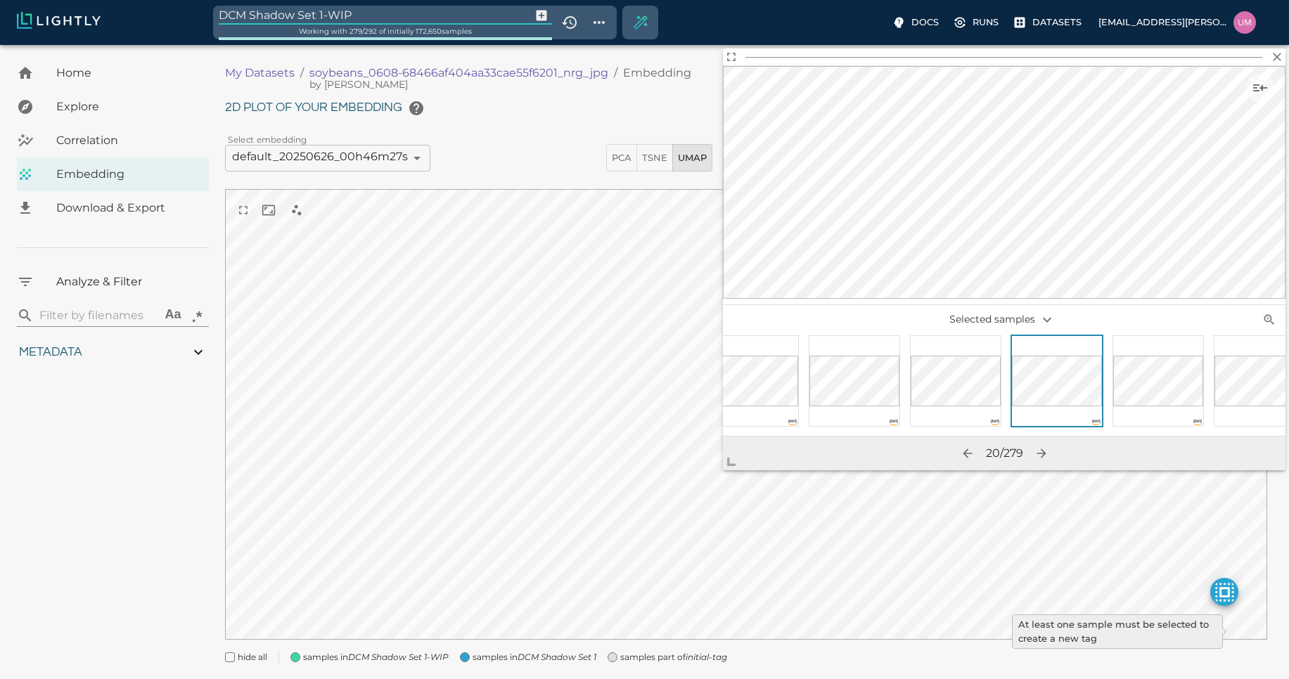
type input "1.01926637632285"
type input "13.4052663763228"
type input "4.98332834243774"
type input "90.2033283424377"
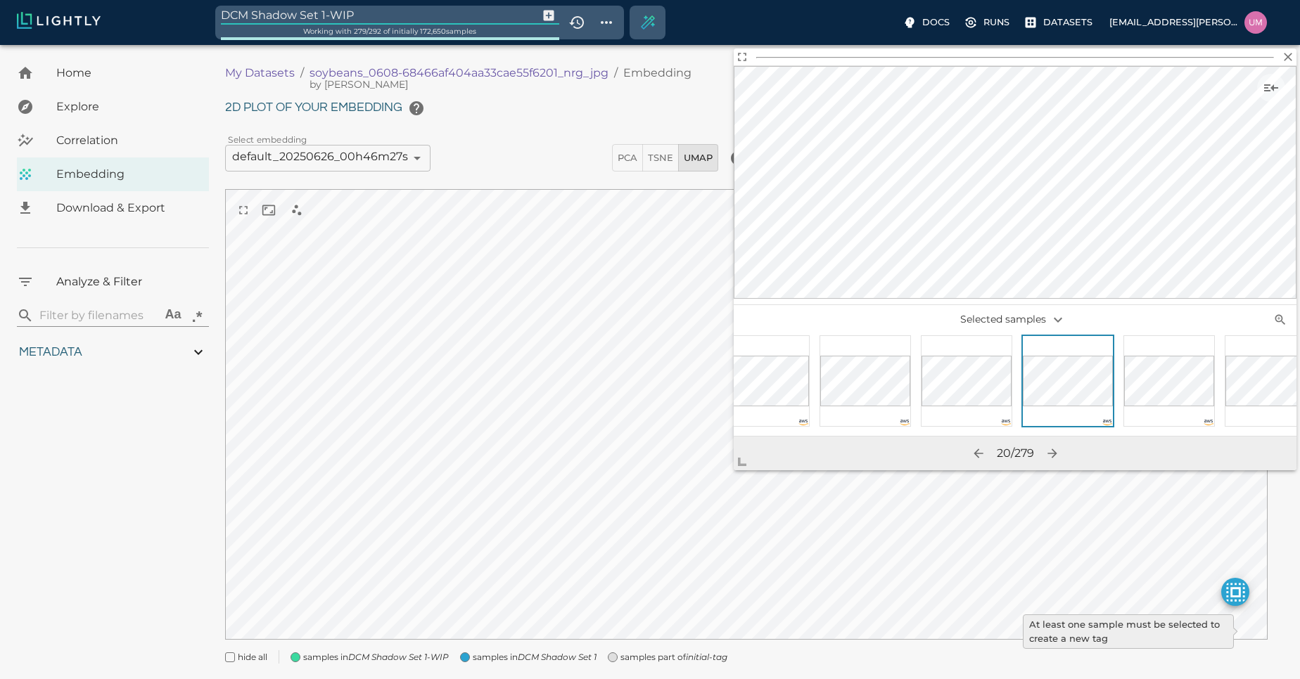
type input "1.01926637632285"
type input "13.4052663763228"
type input "4.98332834243774"
type input "90.2033283424377"
type input "1.01926637632285"
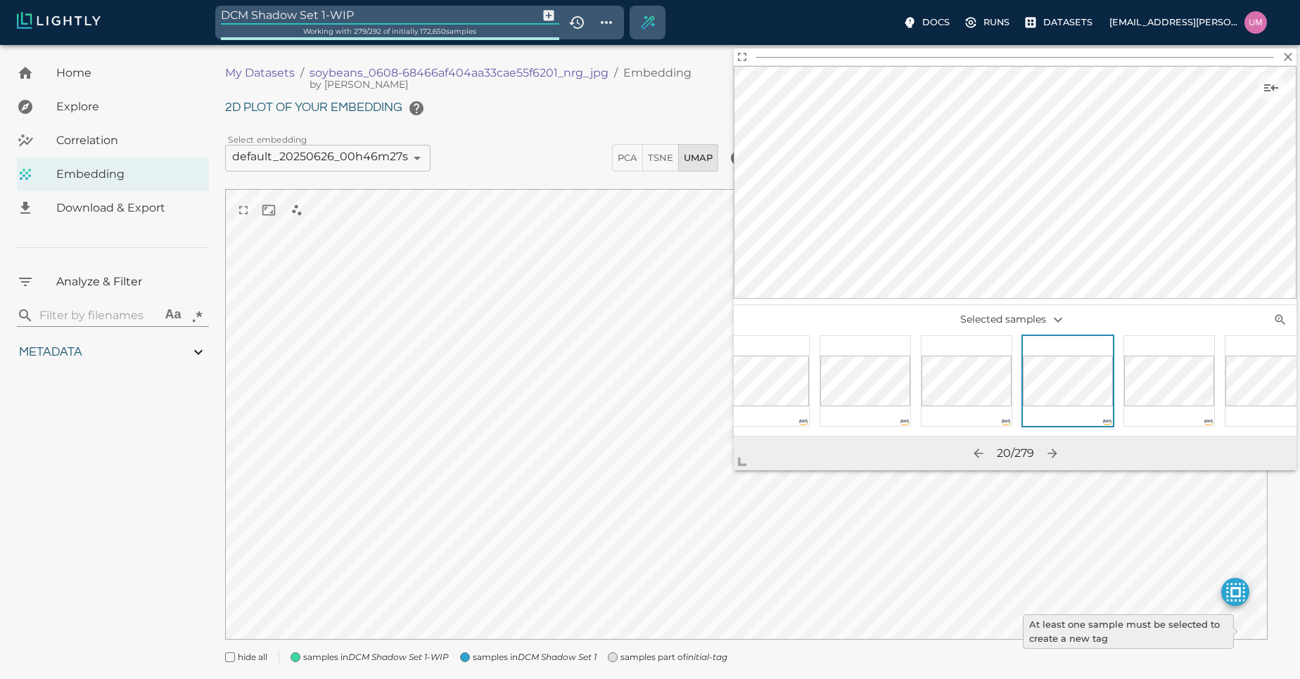
type input "13.4052663763228"
type input "4.98332834243774"
type input "90.2033283424377"
type input "1.01926637632285"
type input "13.4052663763228"
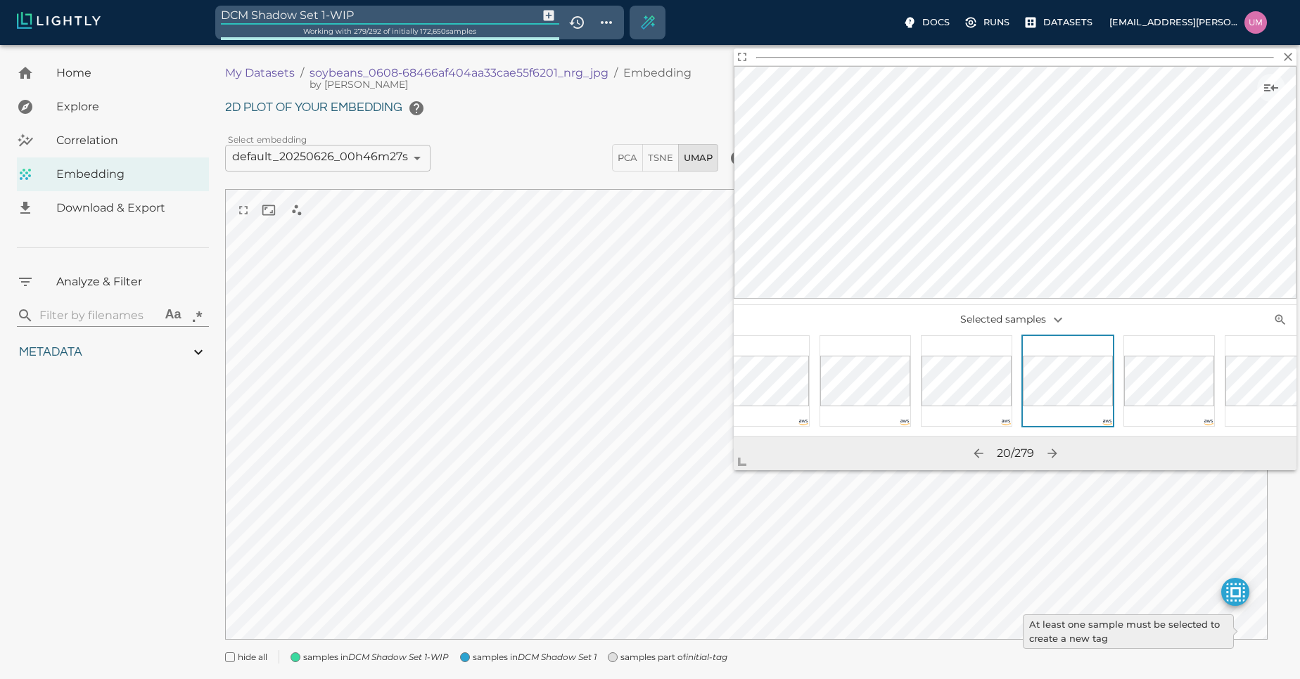
type input "4.98332834243774"
type input "90.2033283424377"
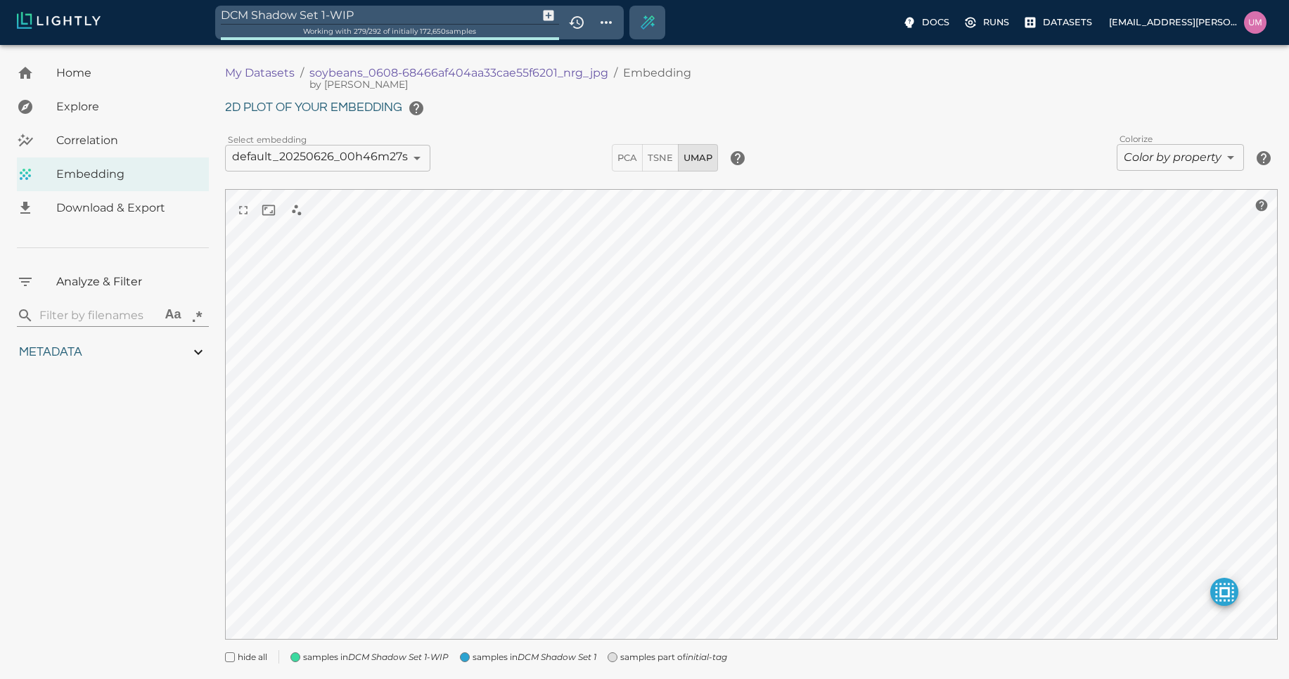
click at [335, 22] on input "DCM Shadow Set 1-WIP" at bounding box center [377, 15] width 312 height 19
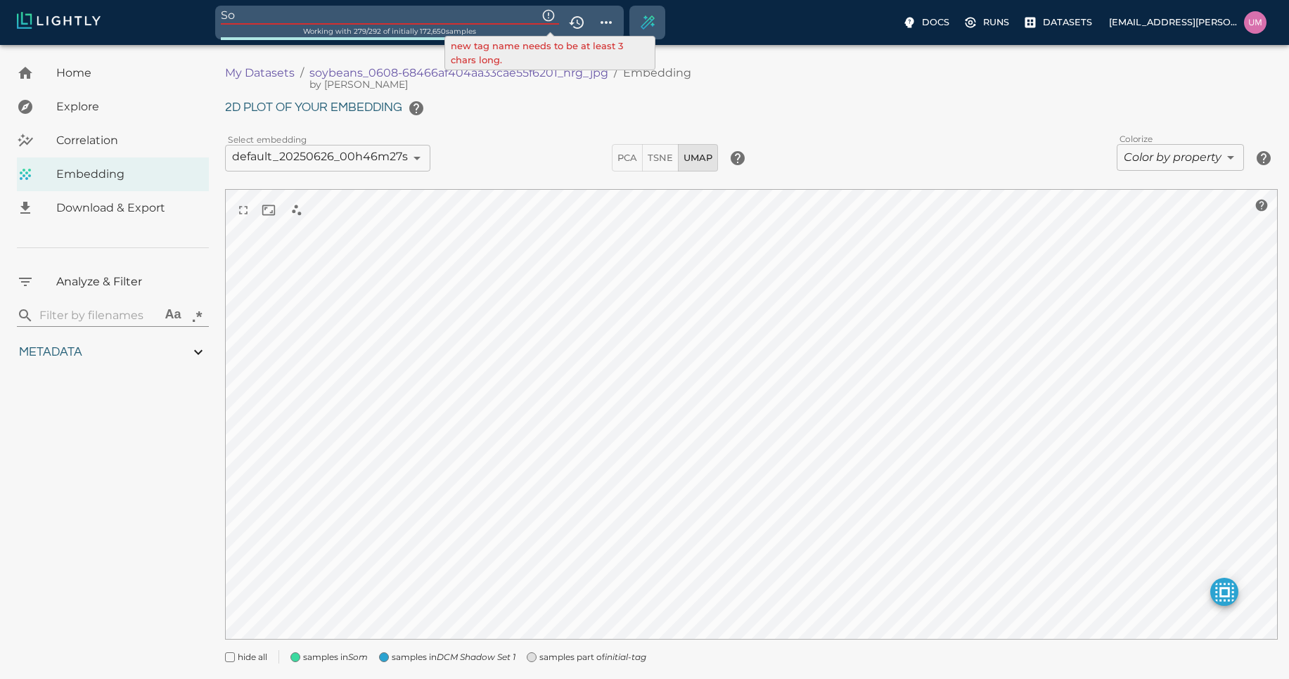
type input "S"
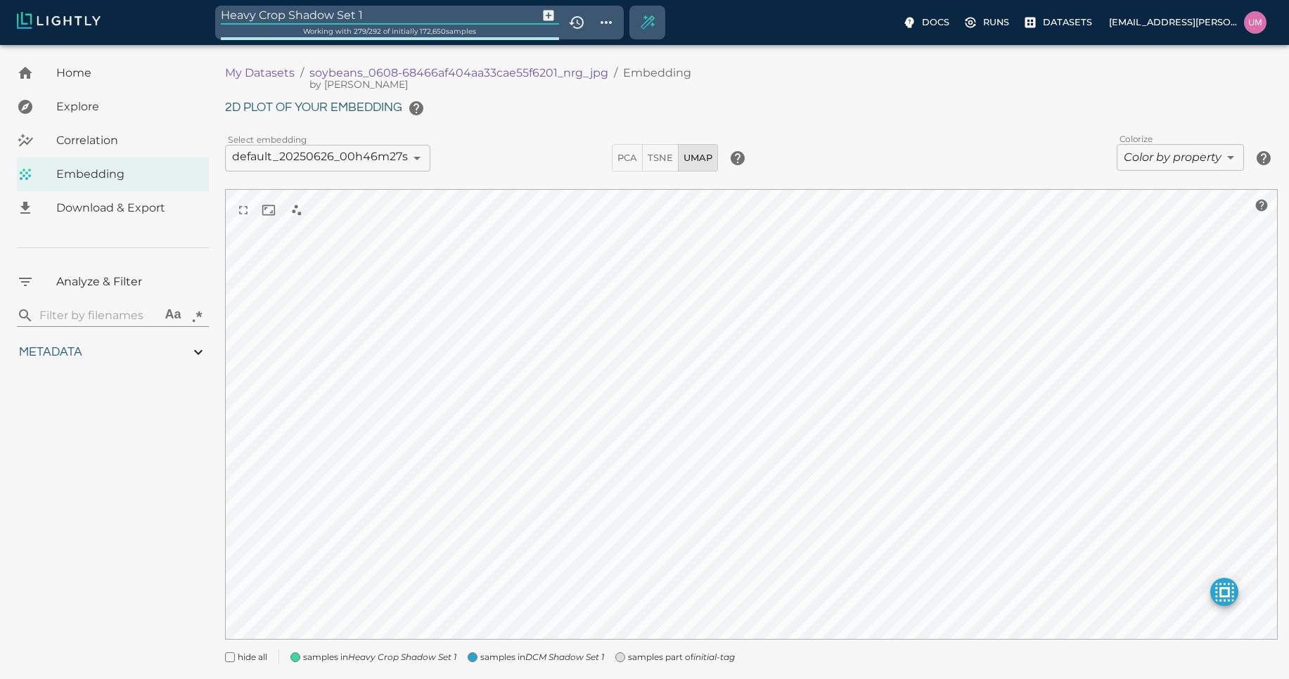
type input "Heavy Crop Shadow Set 1"
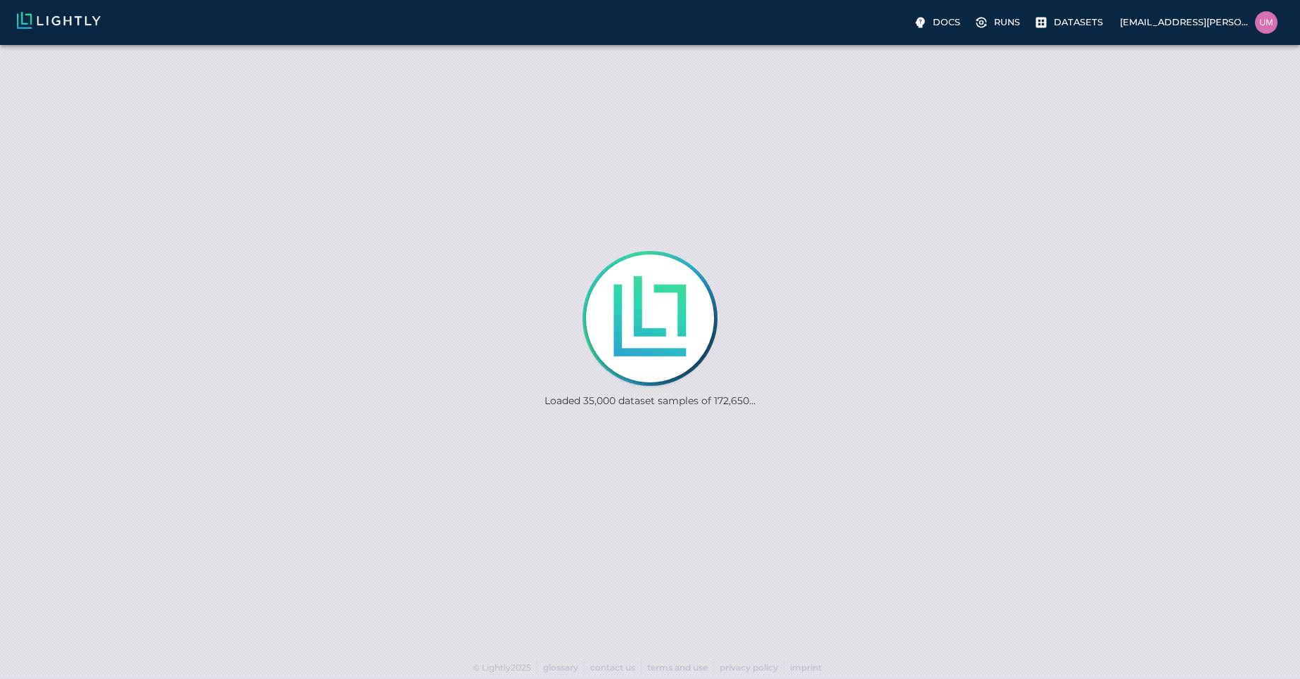
click at [98, 15] on img at bounding box center [59, 20] width 84 height 17
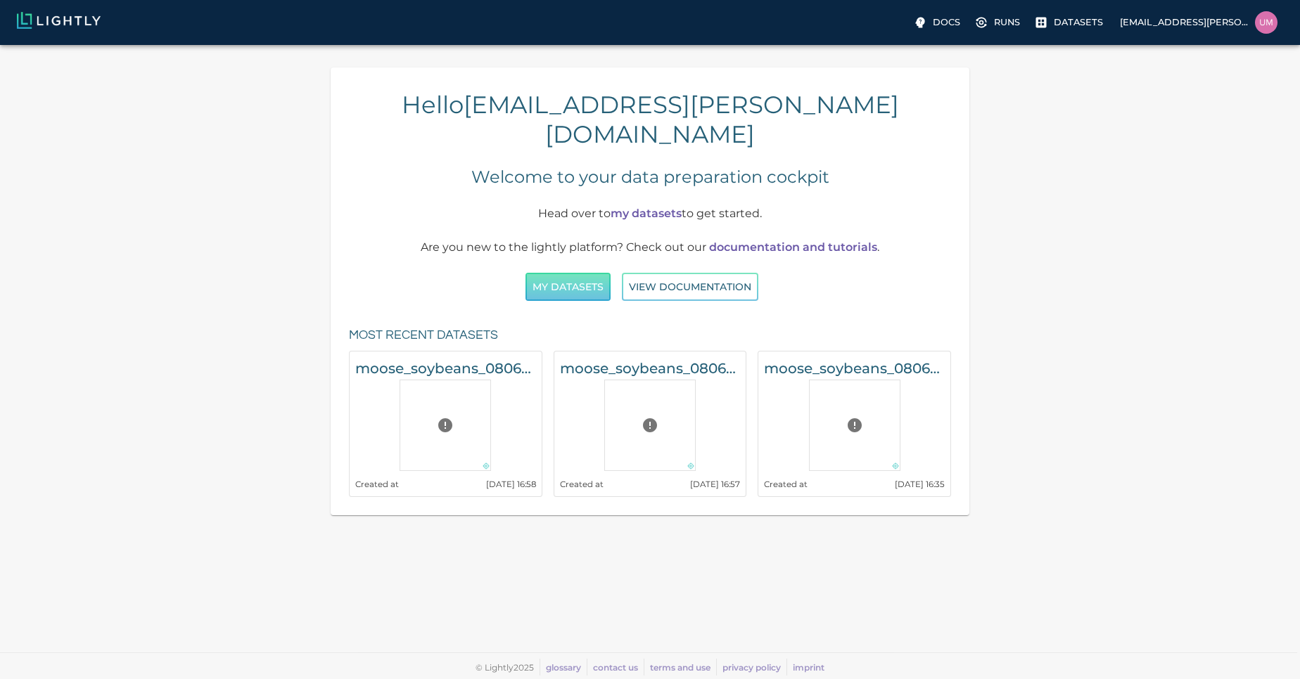
click at [551, 273] on button "My Datasets" at bounding box center [567, 287] width 85 height 29
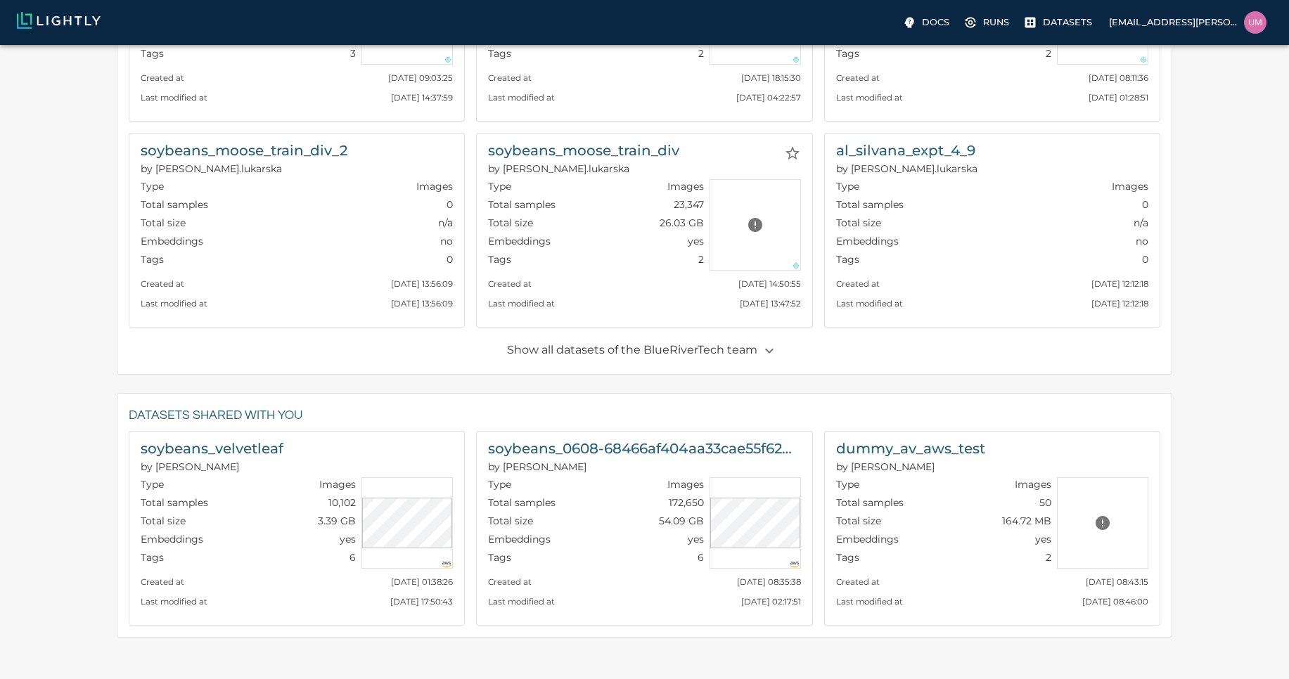
scroll to position [680, 0]
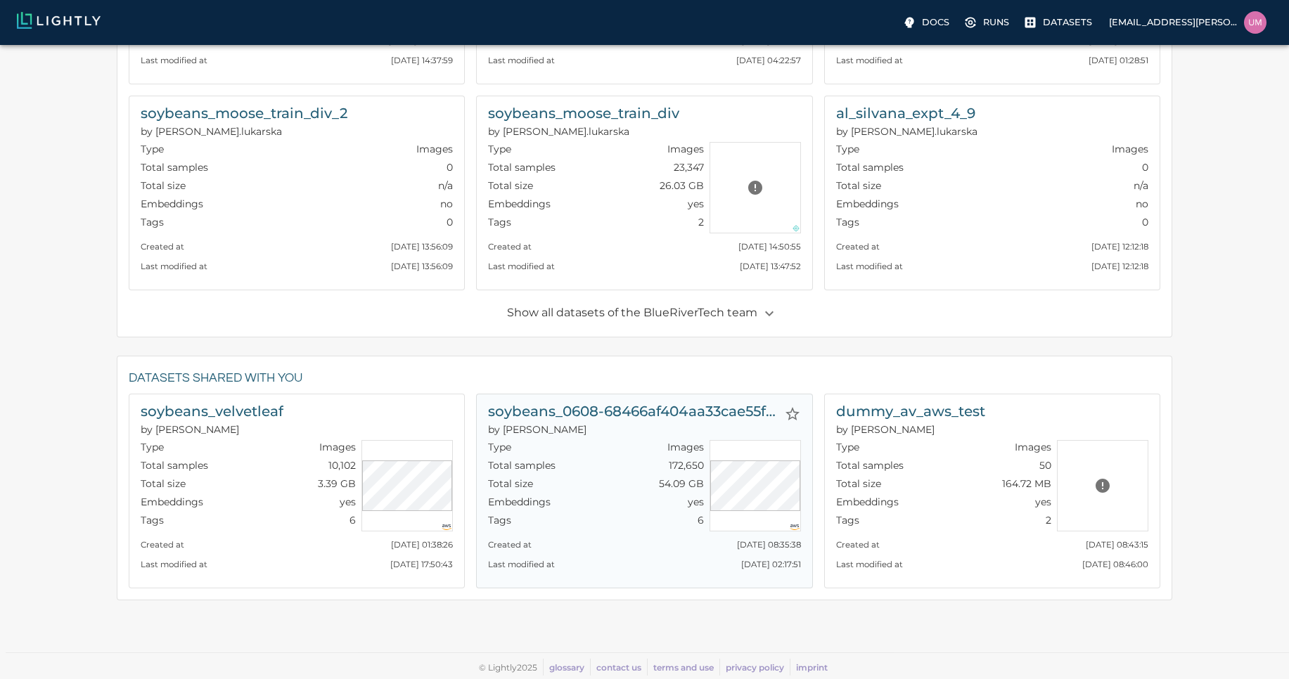
click at [596, 413] on h6 "soybeans_0608-68466af404aa33cae55f6201_nrg_jpg" at bounding box center [633, 411] width 290 height 23
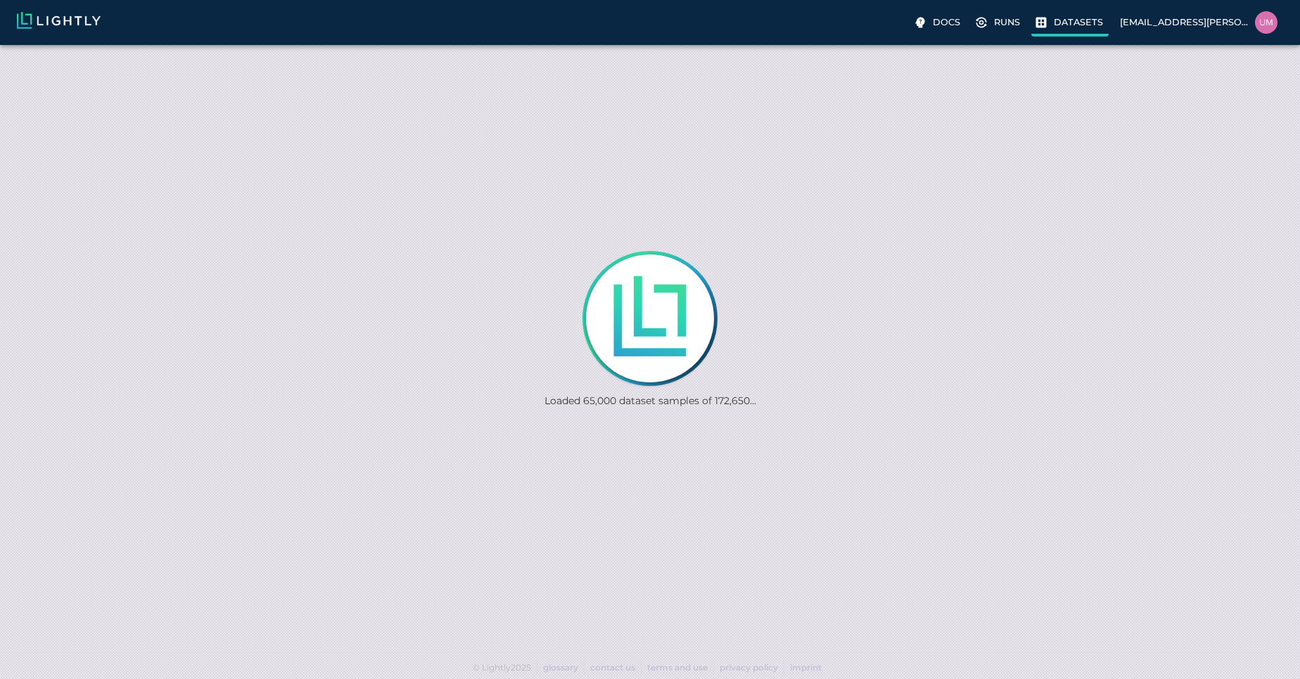
click at [1048, 20] on icon at bounding box center [1041, 22] width 14 height 14
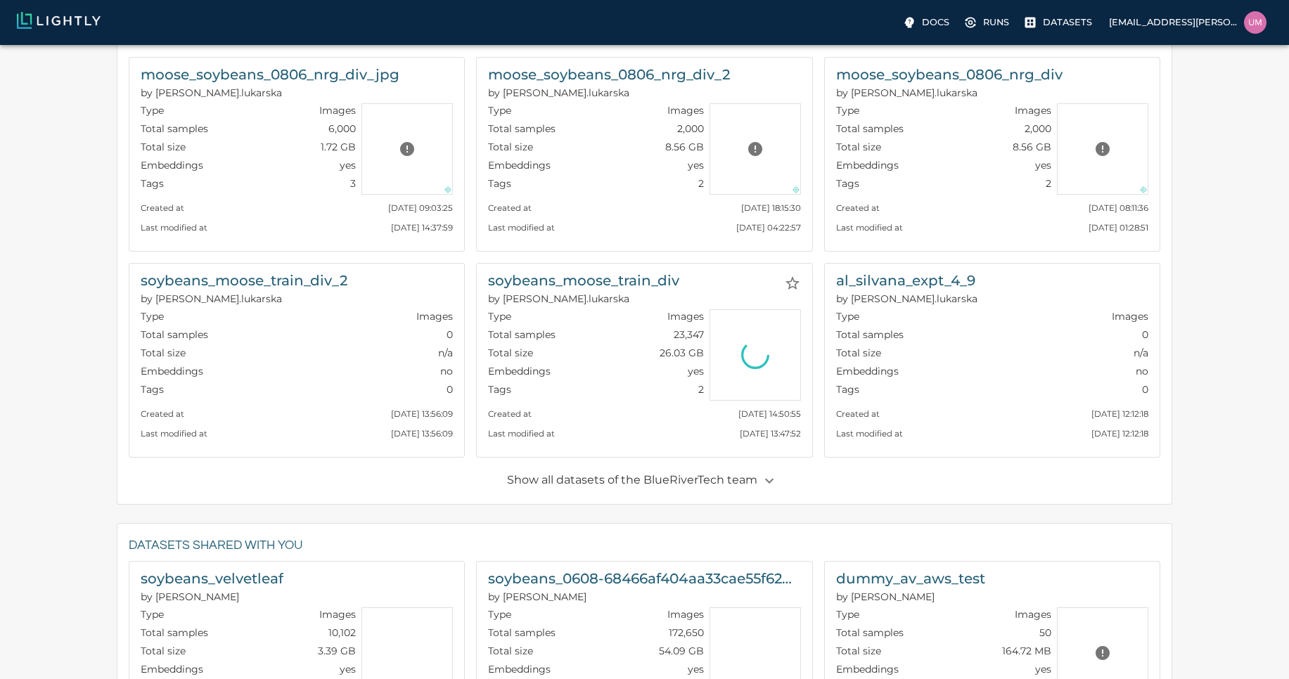
scroll to position [680, 0]
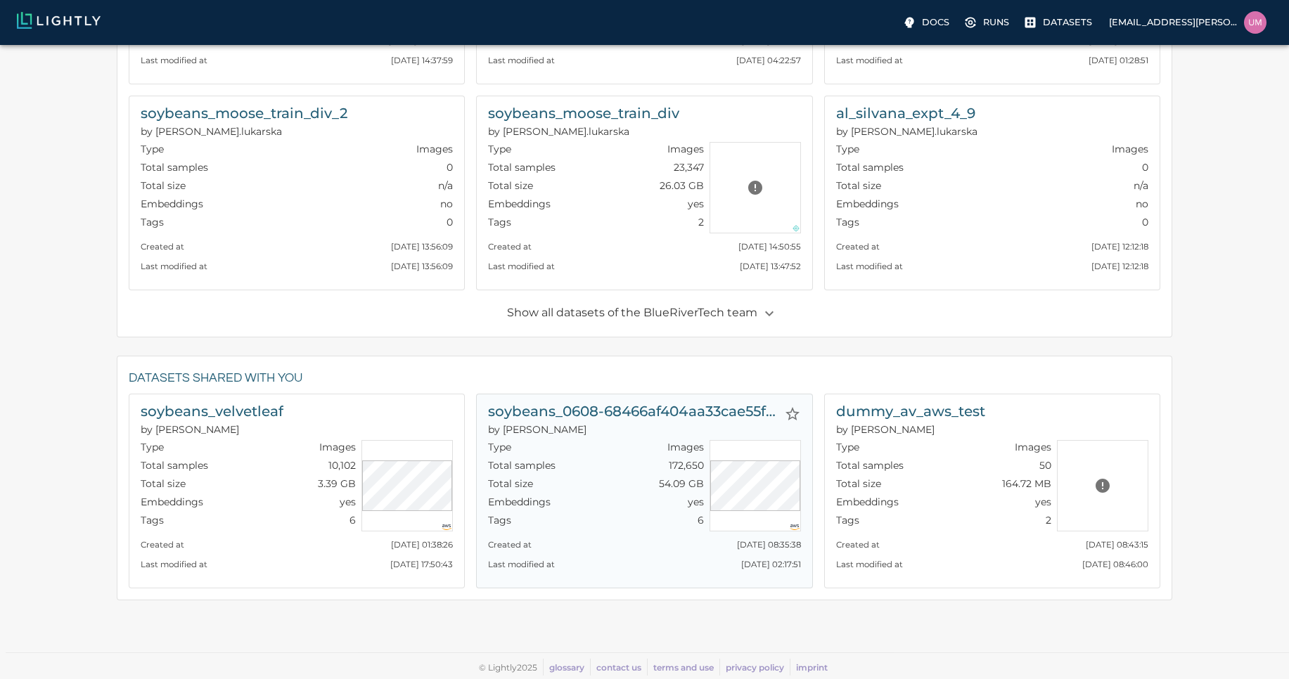
click at [655, 395] on div "soybeans_0608-68466af404aa33cae55f6201_nrg_jpg by Malte Type Images Total sampl…" at bounding box center [644, 491] width 336 height 195
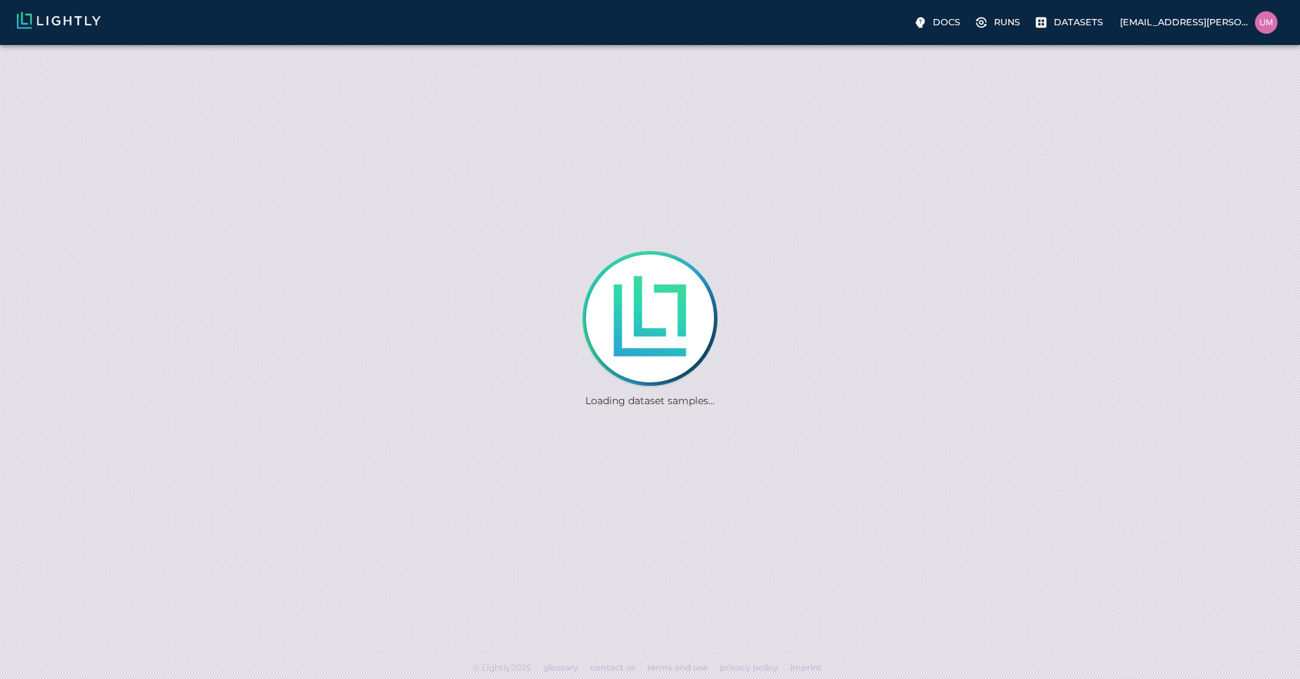
click at [220, 89] on div "Loading dataset samples..." at bounding box center [650, 339] width 1300 height 679
click at [220, 89] on div "Loaded 20,000 dataset samples of 172,650..." at bounding box center [650, 339] width 1300 height 679
click at [1055, 35] on div "Docs Runs Datasets uma.govindarajan@bluerivertech.com" at bounding box center [650, 22] width 1300 height 45
click at [1079, 20] on p "Datasets" at bounding box center [1078, 21] width 49 height 13
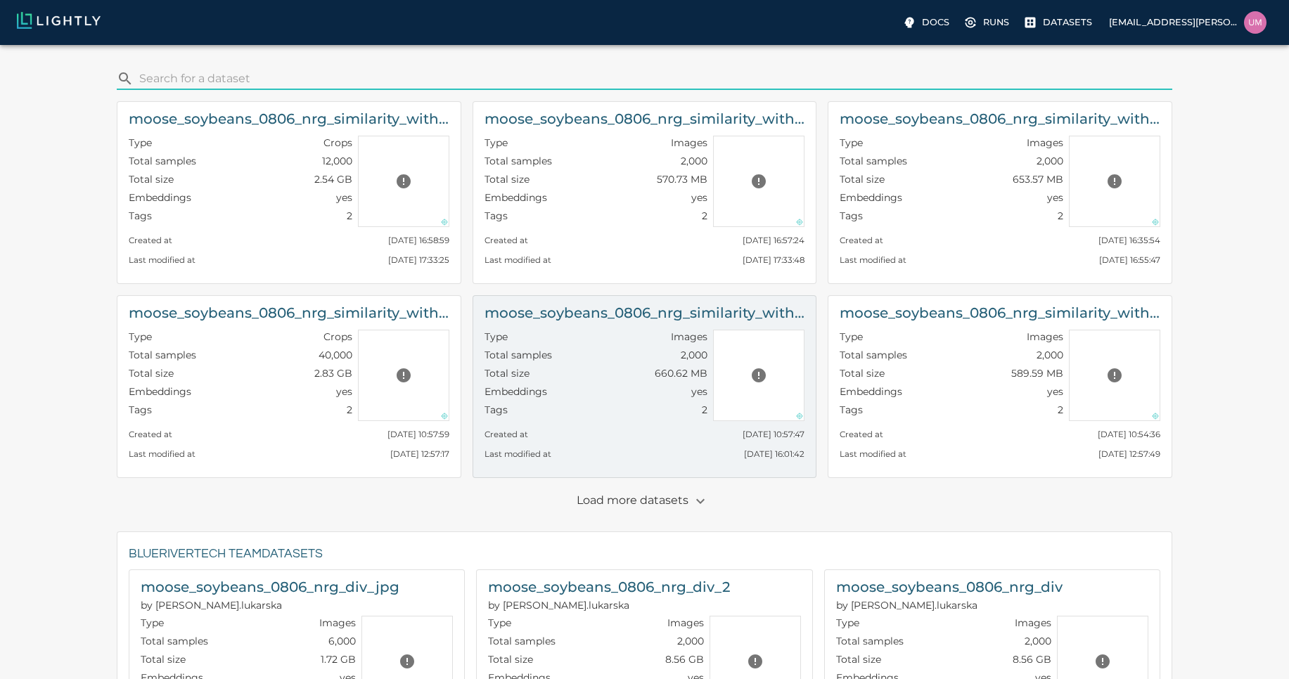
scroll to position [675, 0]
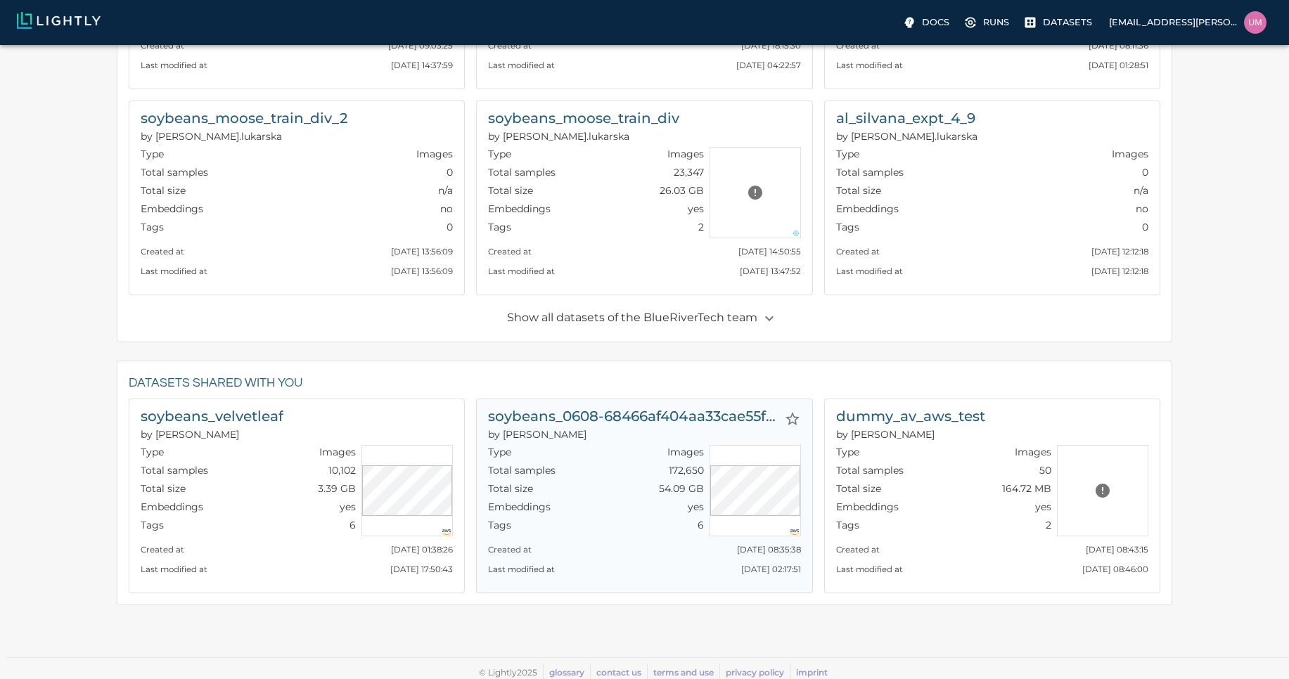
click at [694, 414] on h6 "soybeans_0608-68466af404aa33cae55f6201_nrg_jpg" at bounding box center [633, 416] width 290 height 23
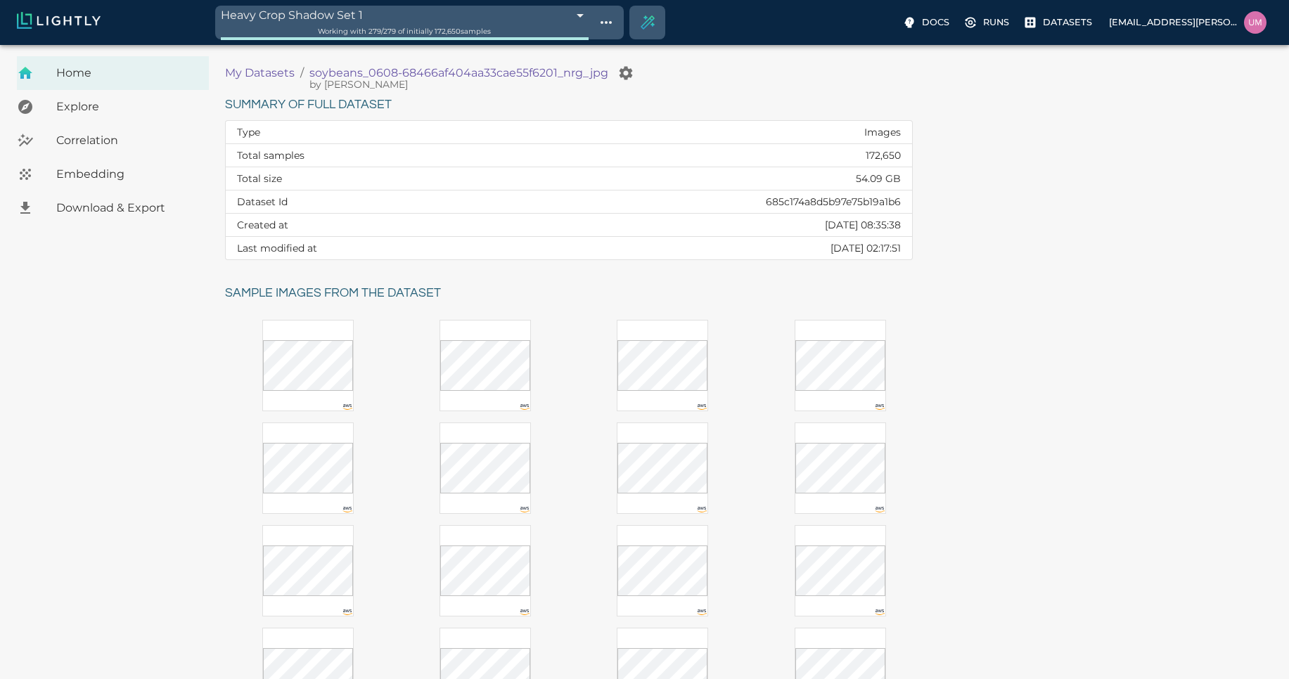
scroll to position [152, 0]
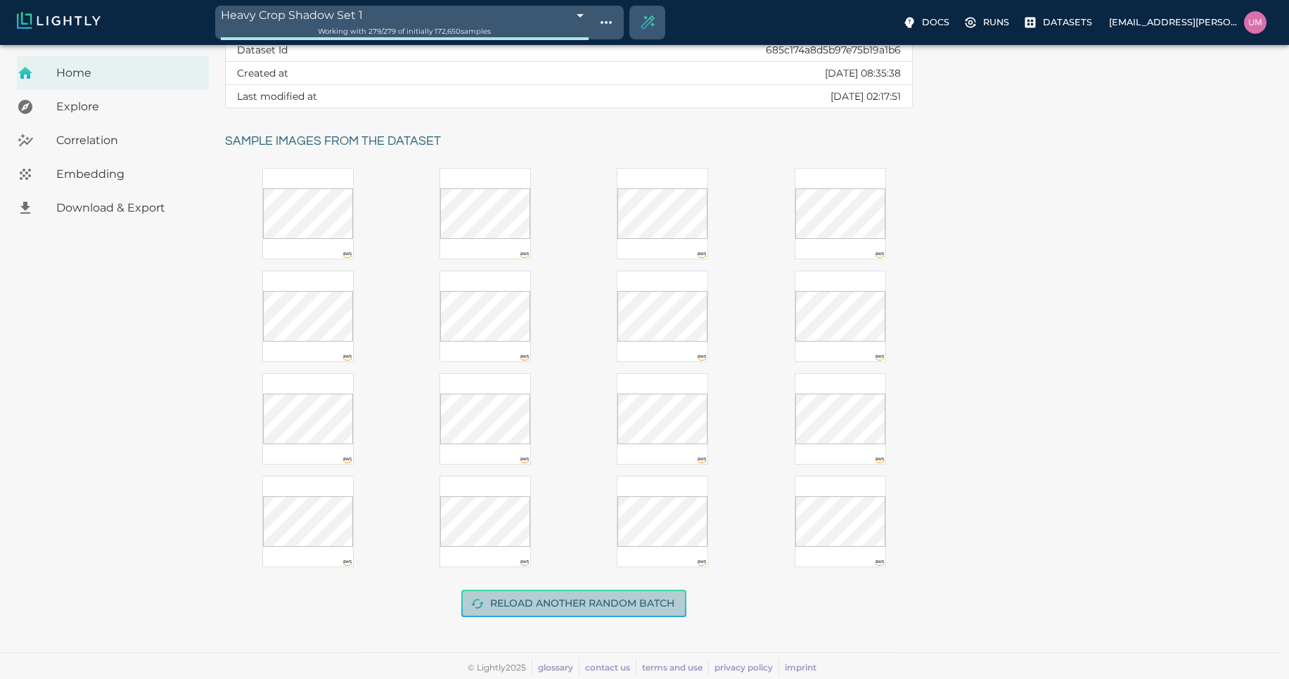
click at [563, 601] on button "Reload another random batch" at bounding box center [573, 603] width 225 height 27
click at [518, 621] on div "Reload another random batch" at bounding box center [569, 607] width 710 height 78
click at [532, 607] on button "Reload another random batch" at bounding box center [573, 603] width 225 height 27
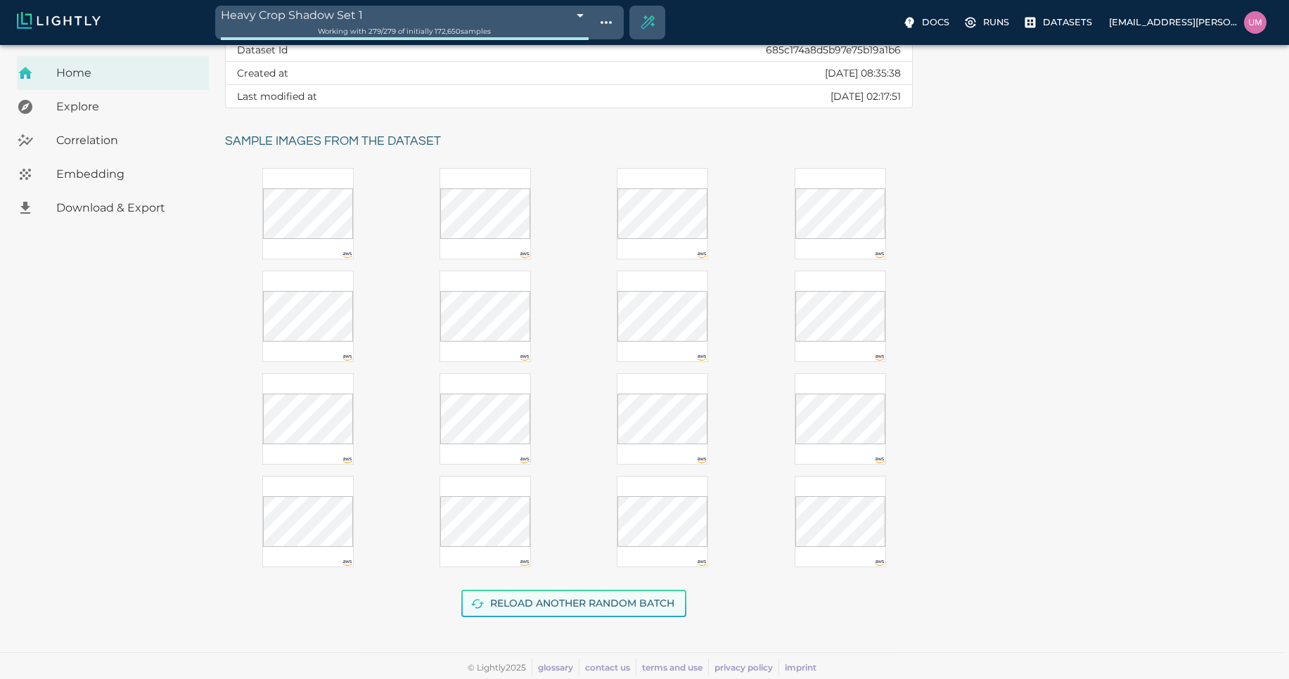
click at [532, 607] on button "Reload another random batch" at bounding box center [573, 603] width 225 height 27
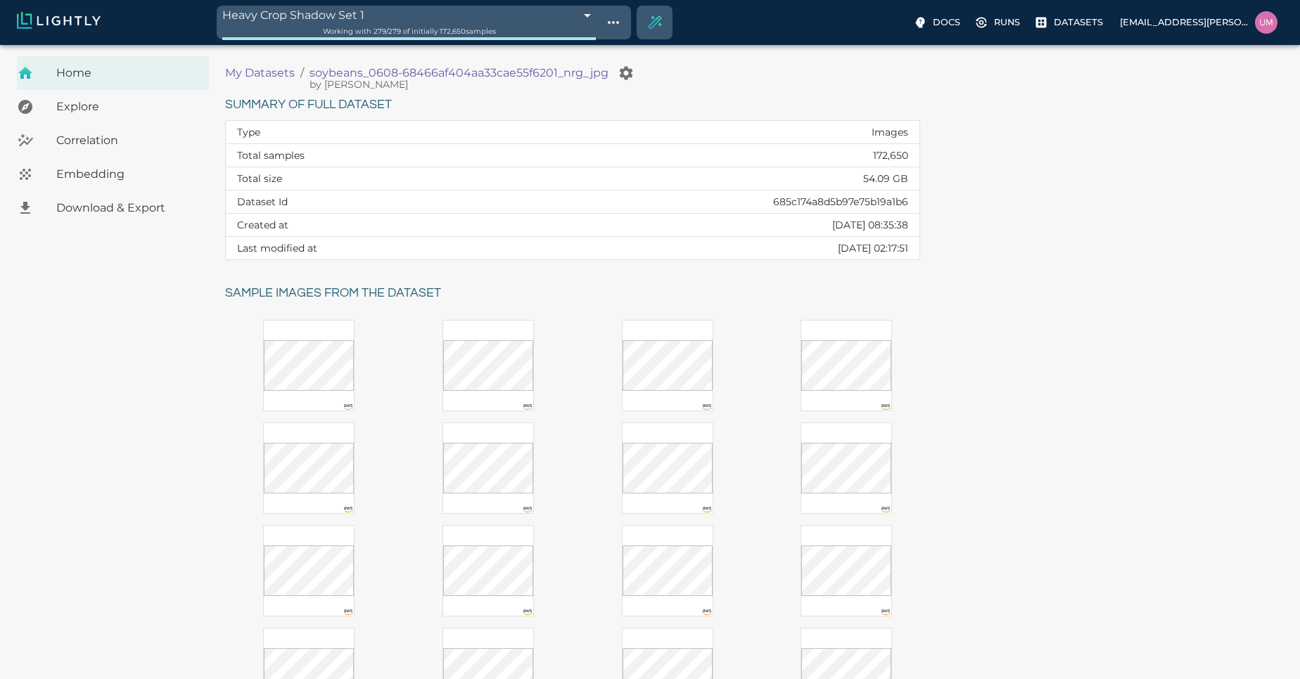
click at [385, 45] on body "Heavy Crop Shadow Set 1 68be43ae9ddfbf2753f6bb26 Working with 279 / 279 of init…" at bounding box center [650, 438] width 1300 height 786
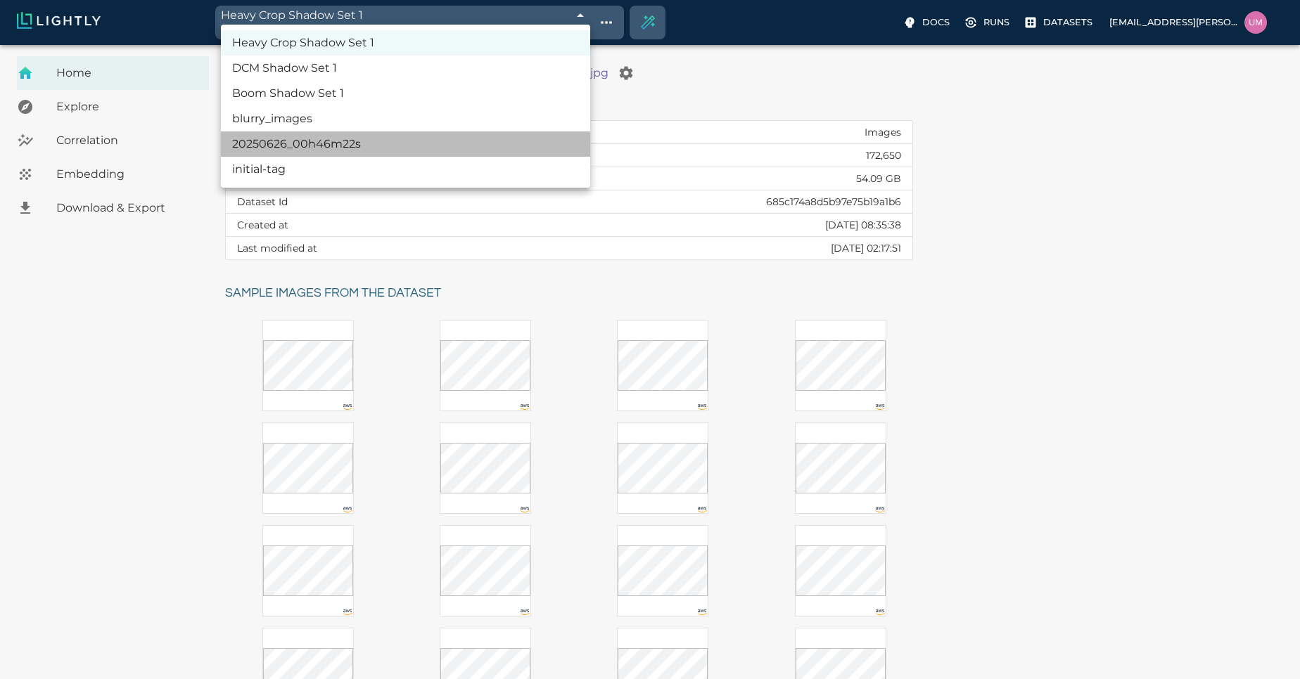
click at [382, 150] on li "20250626_00h46m22s" at bounding box center [405, 144] width 369 height 25
type input "685c985ee91ea18b8afc7455"
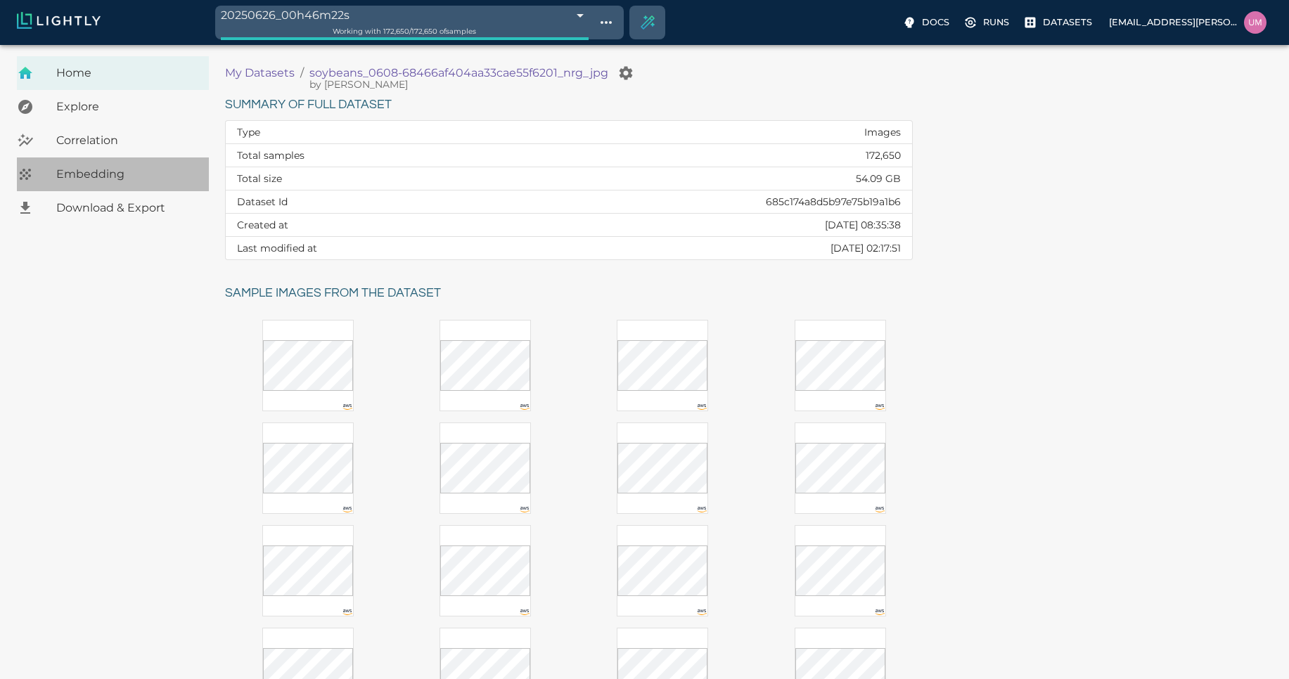
click at [136, 172] on span "Embedding" at bounding box center [126, 174] width 141 height 17
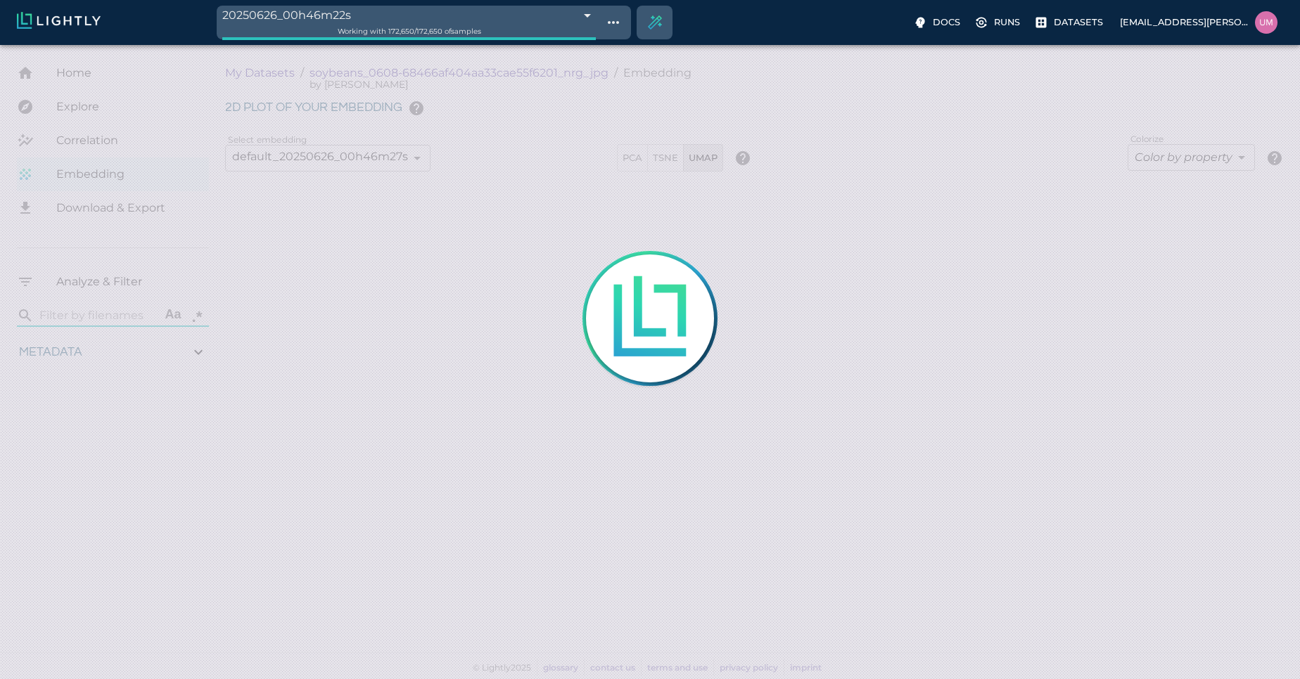
type input "1.01926637632285"
type input "13.4052663763228"
type input "4.98332834243774"
type input "90.2033283424377"
type input "1.01926637632285"
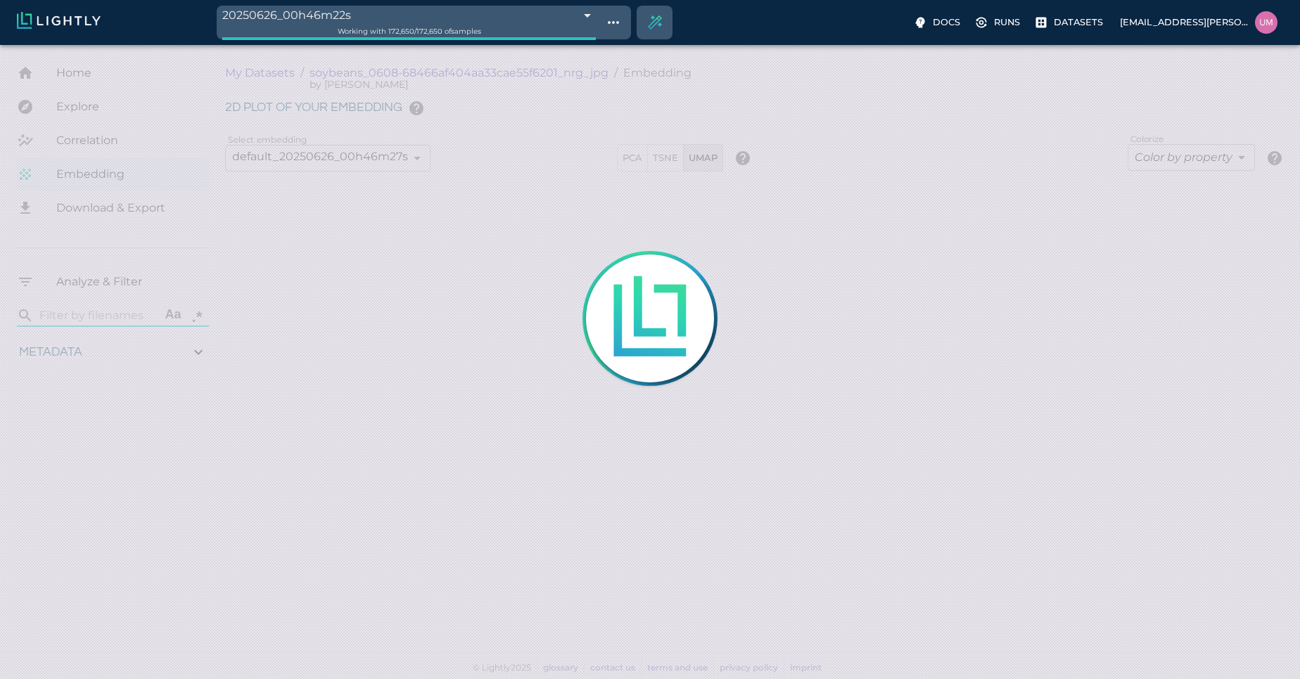
type input "13.4052663763228"
type input "4.98332834243774"
type input "90.2033283424377"
type input "1.01926637632285"
type input "13.4052663763228"
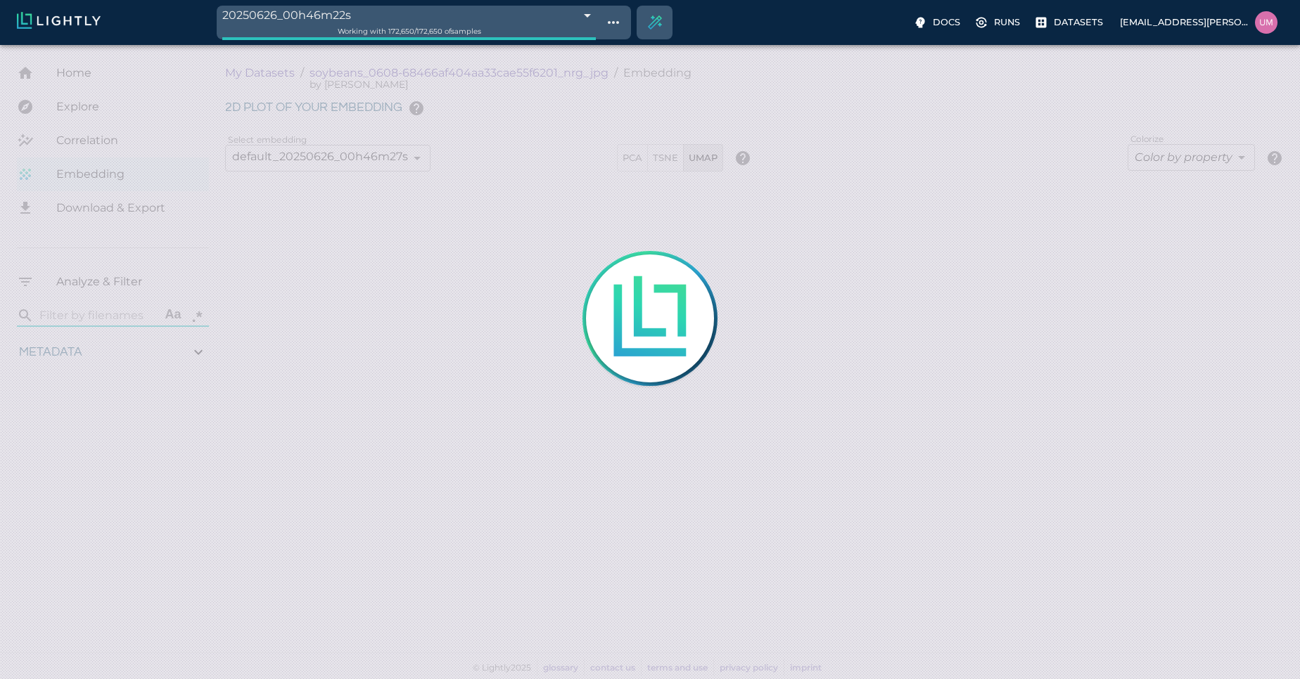
type input "4.98332834243774"
type input "90.2033283424377"
type input "1.01926637632285"
type input "13.4052663763228"
type input "4.98332834243774"
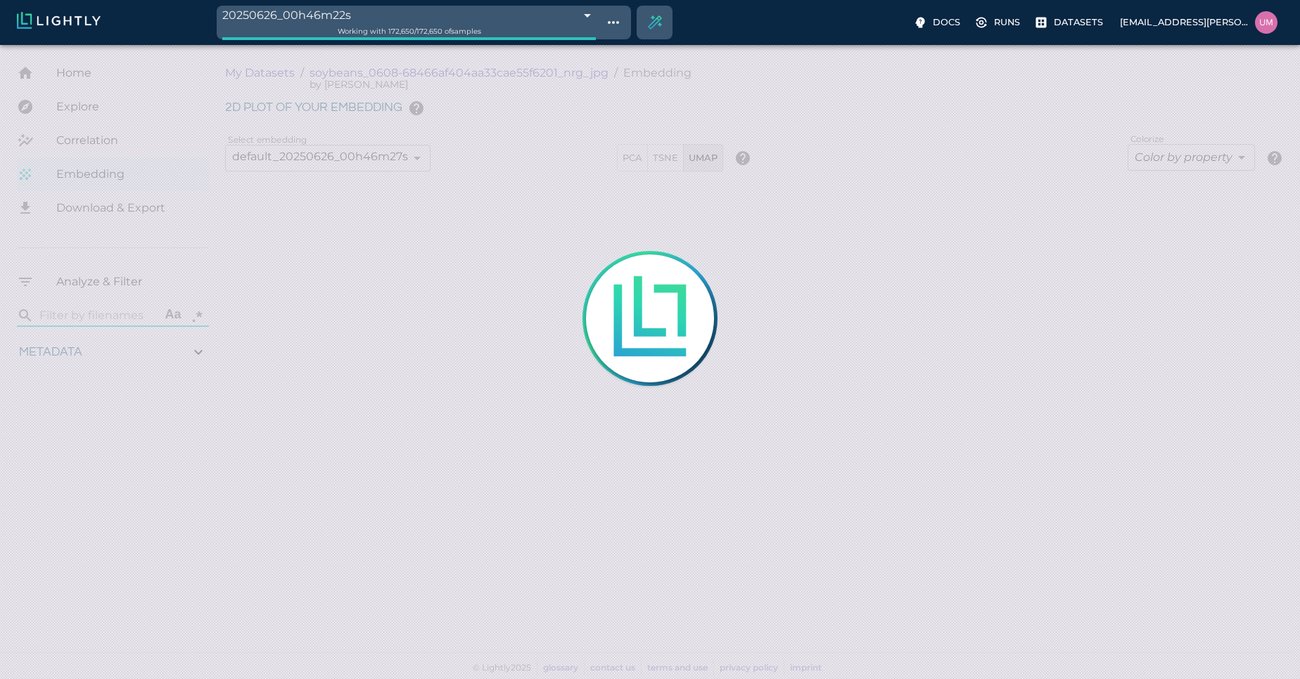
type input "90.2033283424377"
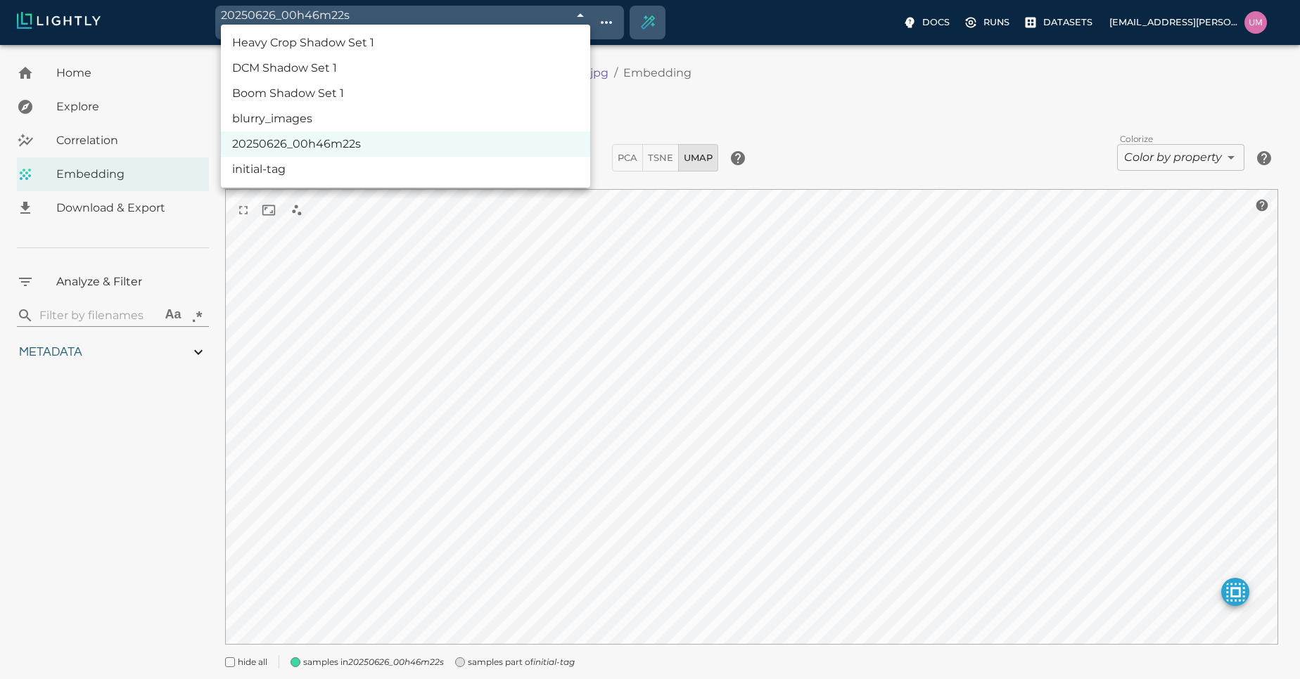
click at [527, 45] on body "20250626_00h46m22s 685c985ee91ea18b8afc7455 Working with 172,650 / 172,650 of s…" at bounding box center [650, 382] width 1300 height 674
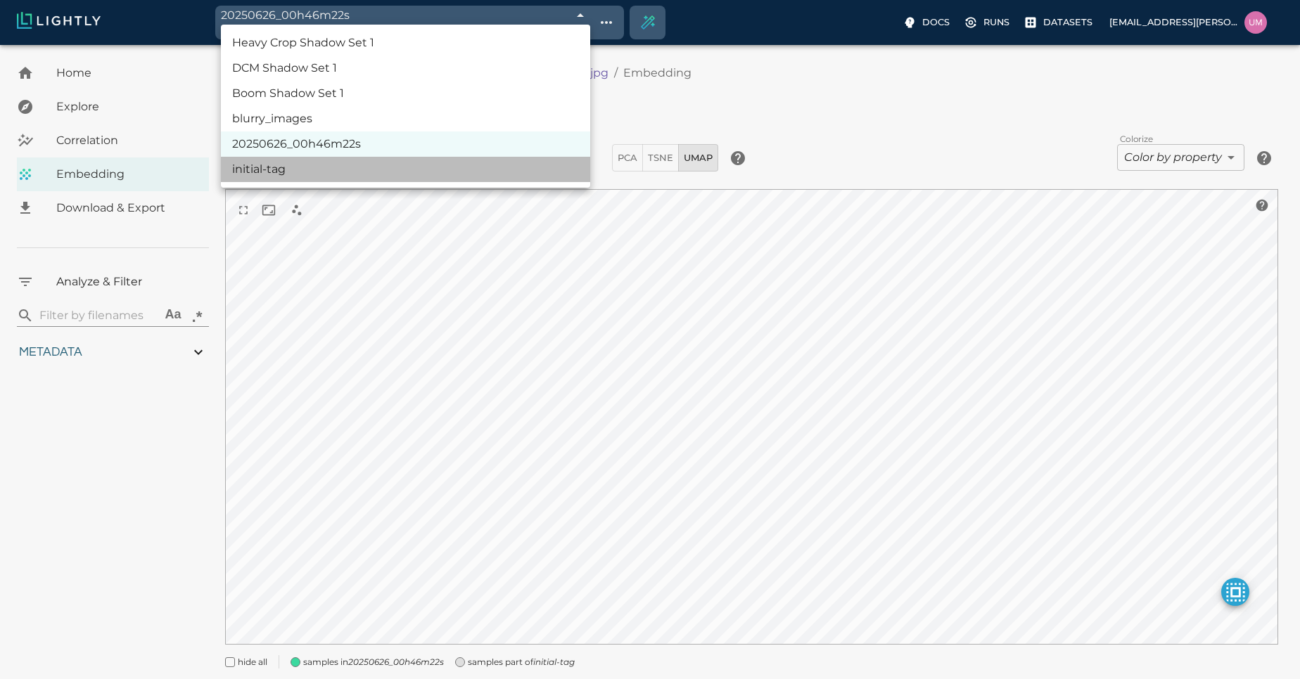
click at [455, 167] on li "initial-tag" at bounding box center [405, 169] width 369 height 25
type input "685c985ee91ea18b8afc73b6"
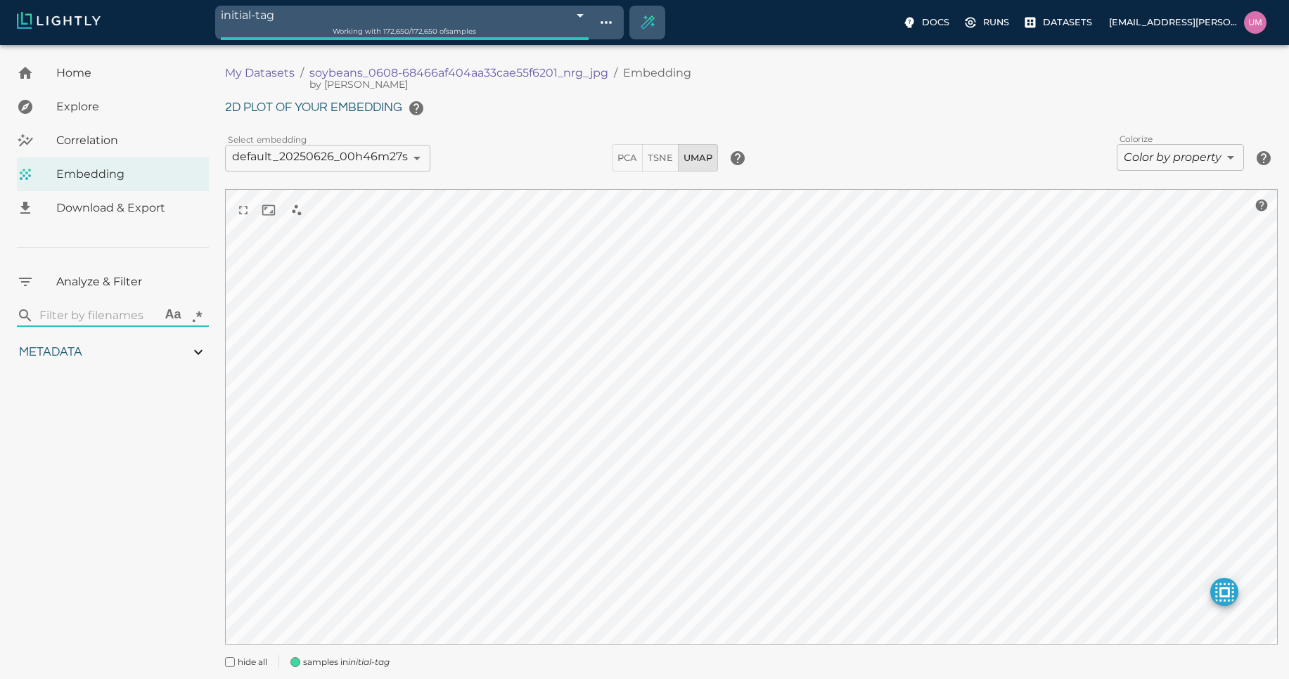
type input "1.01926637632285"
type input "13.4052663763228"
type input "4.98332834243774"
type input "90.2033283424377"
type input "1.01926637632285"
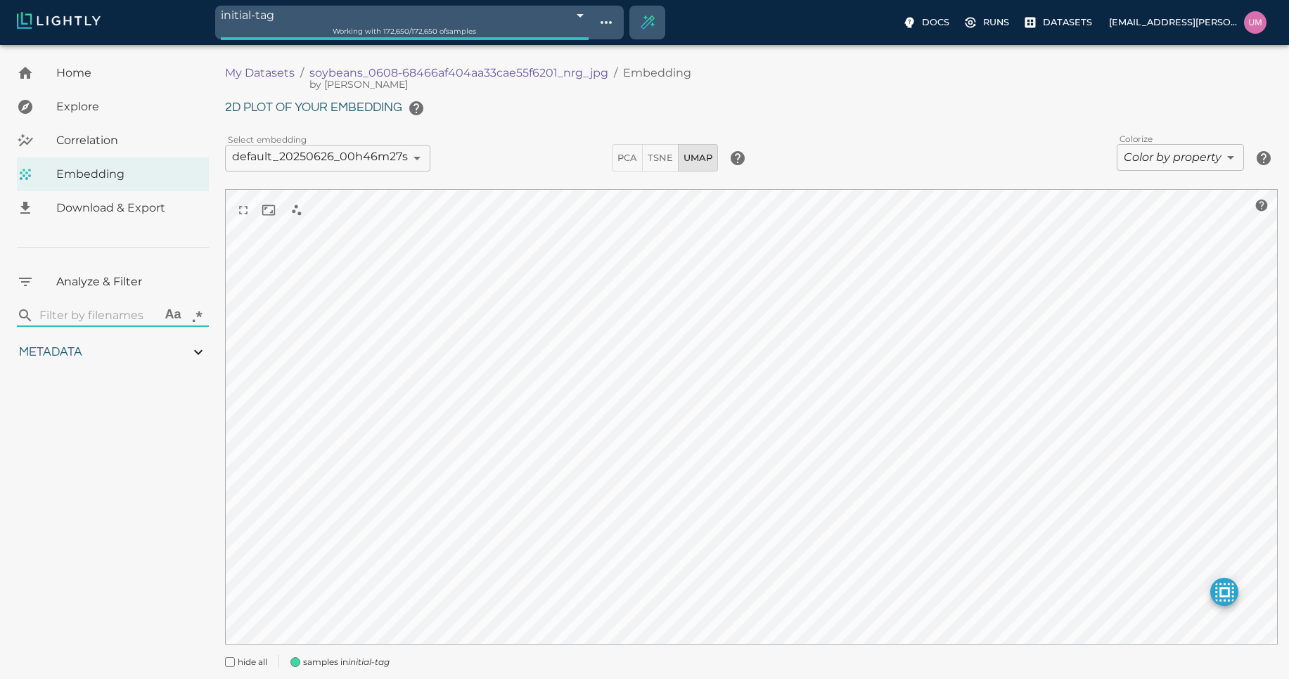
type input "13.4052663763228"
type input "4.98332834243774"
type input "90.2033283424377"
type input "1.01926637632285"
type input "13.4052663763228"
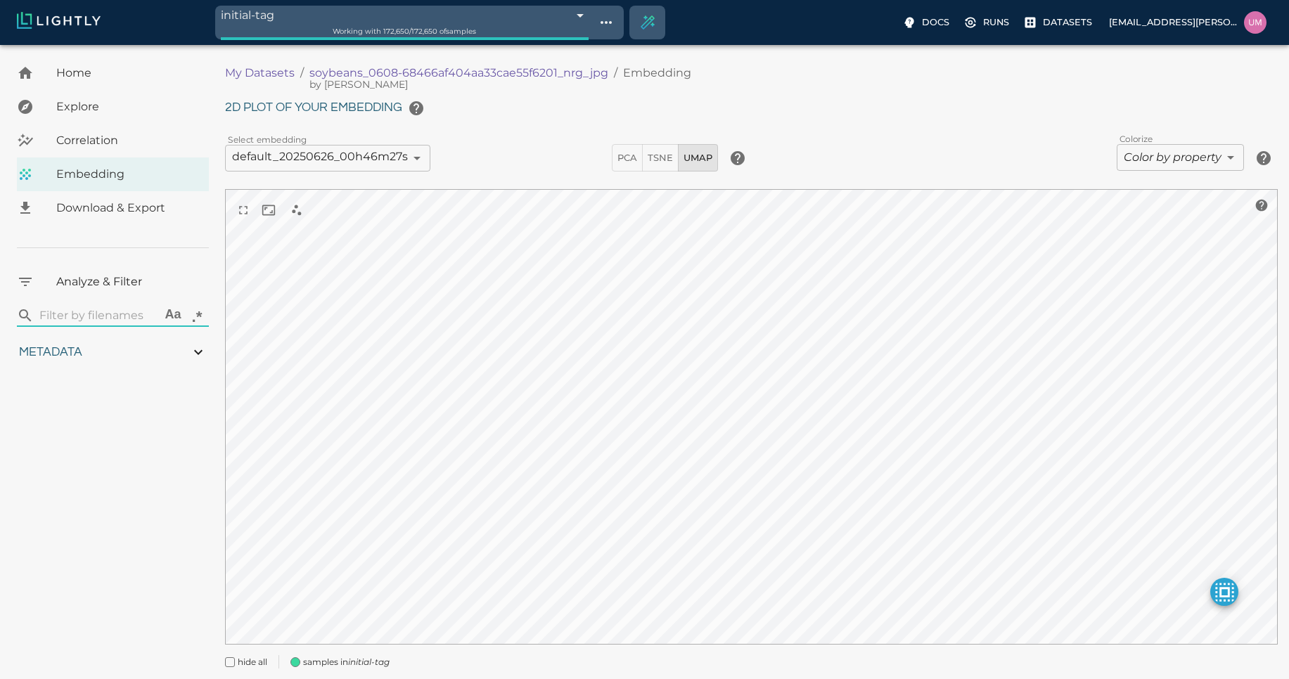
type input "4.98332834243774"
type input "90.2033283424377"
type input "1.01926637632285"
type input "13.4052663763228"
type input "4.98332834243774"
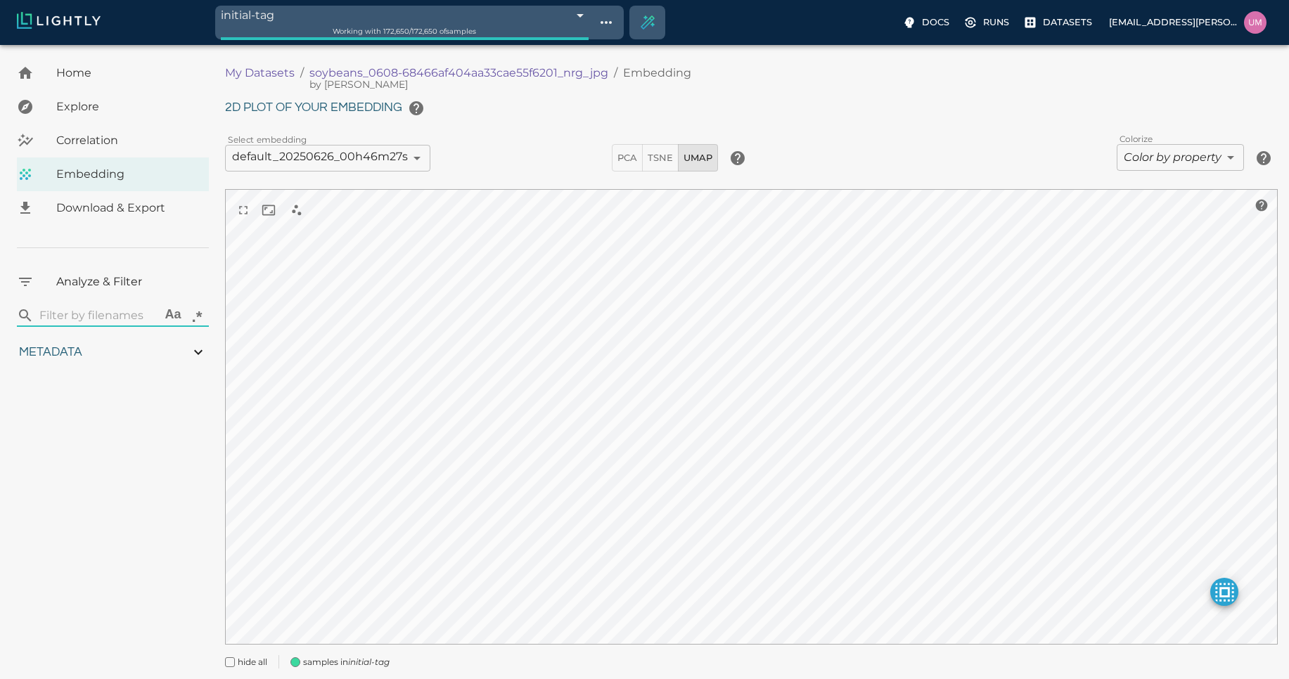
type input "90.2033283424377"
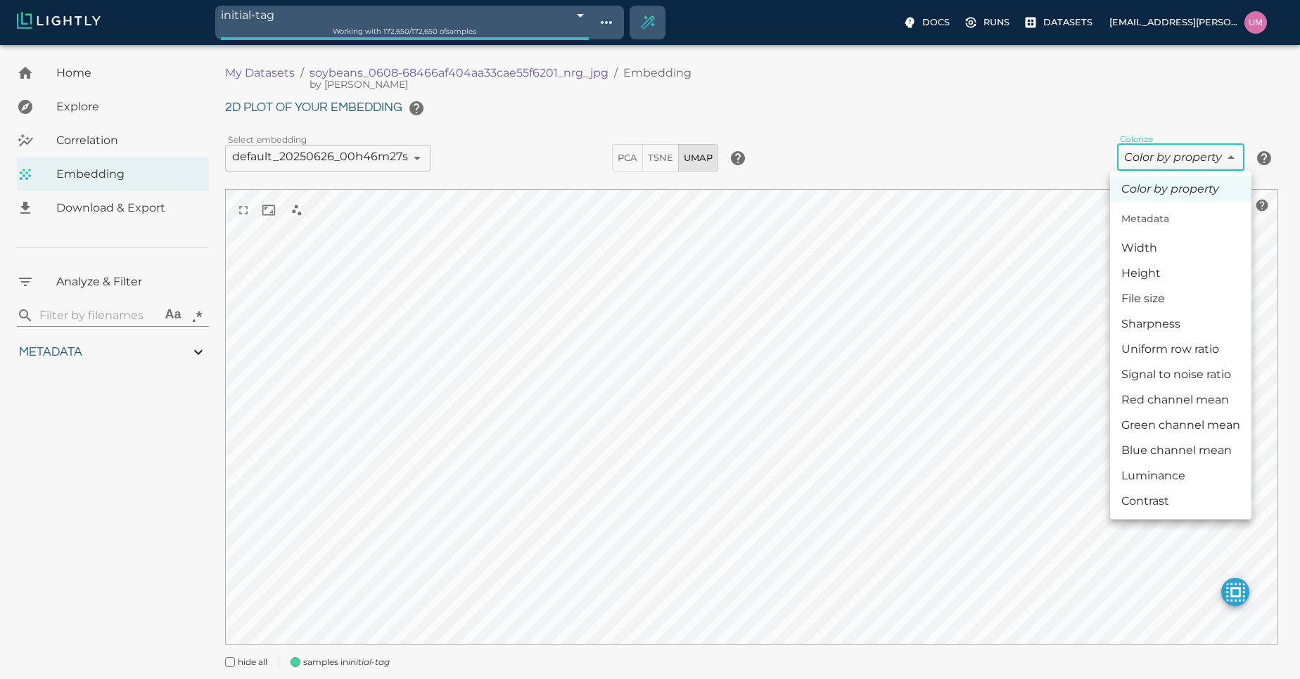
click at [1188, 160] on body "initial-tag 685c985ee91ea18b8afc73b6 Working with 172,650 / 172,650 of samples …" at bounding box center [650, 382] width 1300 height 674
click at [1188, 160] on div at bounding box center [650, 339] width 1300 height 679
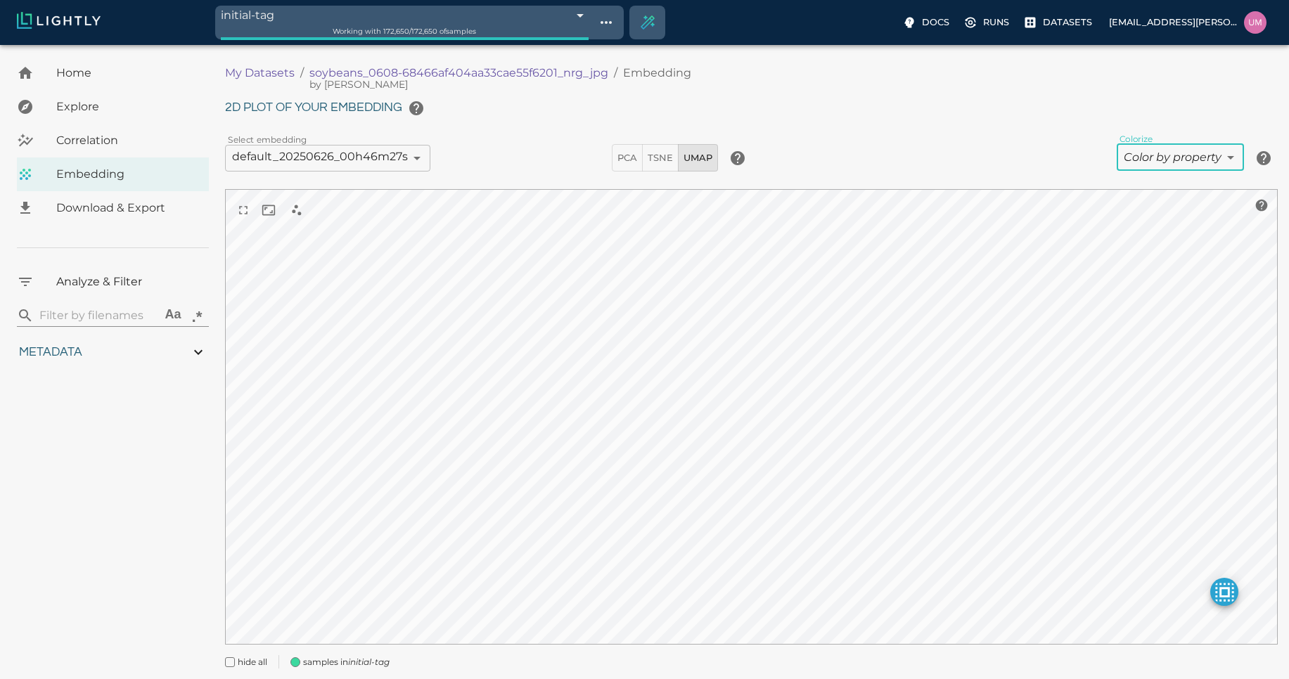
click at [385, 158] on body "initial-tag 685c985ee91ea18b8afc73b6 Working with 172,650 / 172,650 of samples …" at bounding box center [644, 382] width 1289 height 674
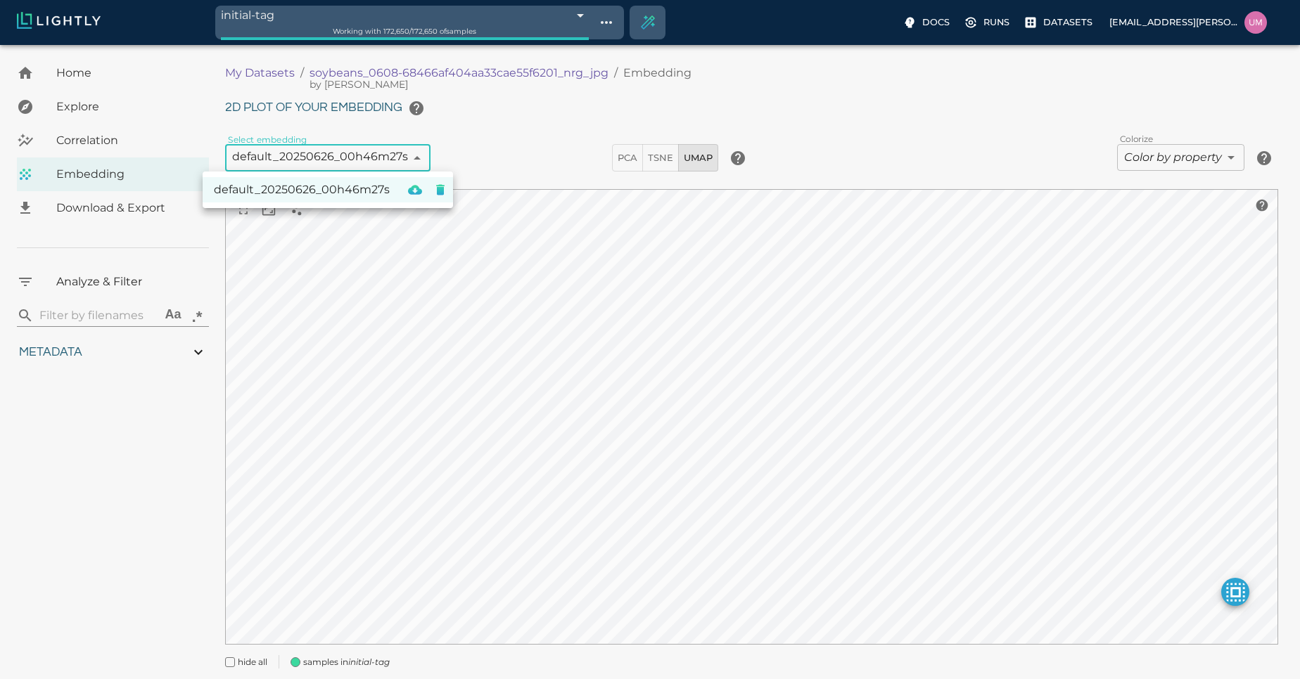
click at [385, 158] on div at bounding box center [650, 339] width 1300 height 679
